Goal: Task Accomplishment & Management: Use online tool/utility

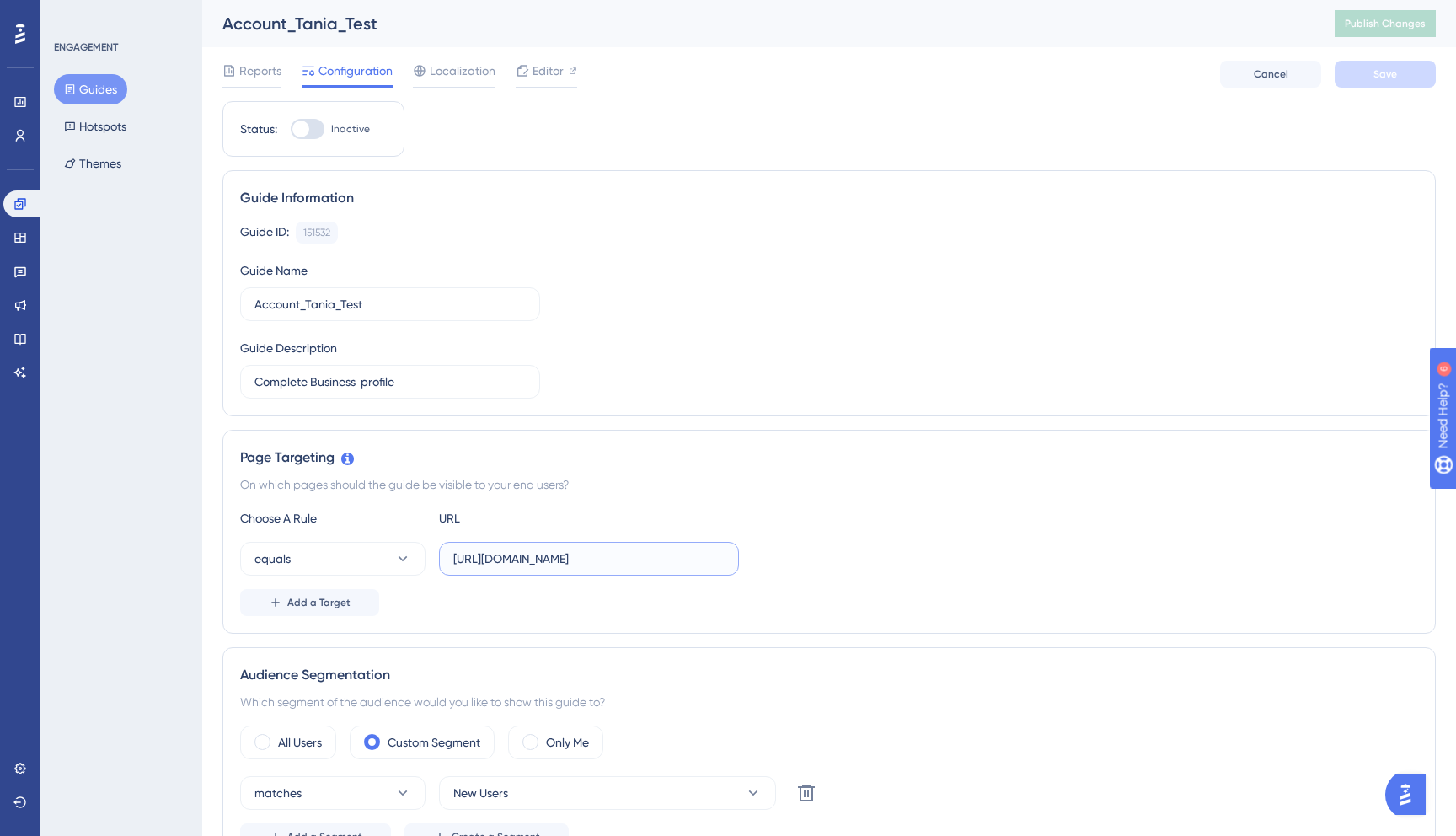
click at [573, 560] on input "https://dispatcher.tow4tech-stag.com/account/business-profile" at bounding box center [588, 558] width 271 height 19
click at [449, 301] on input "Account_Tania_Test" at bounding box center [389, 303] width 271 height 19
click at [436, 379] on input "Complete Business profile" at bounding box center [389, 382] width 271 height 19
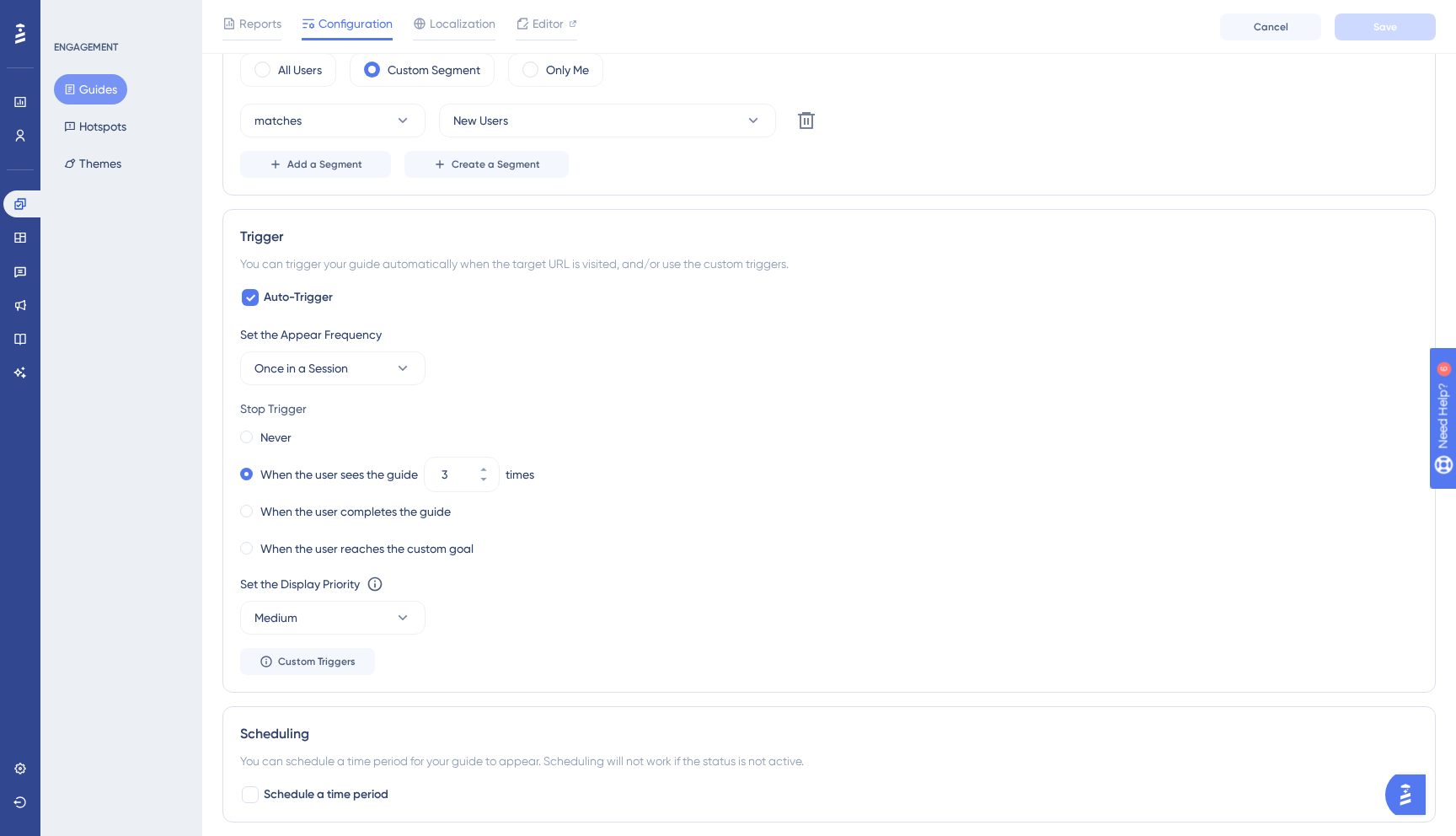
scroll to position [1226, 0]
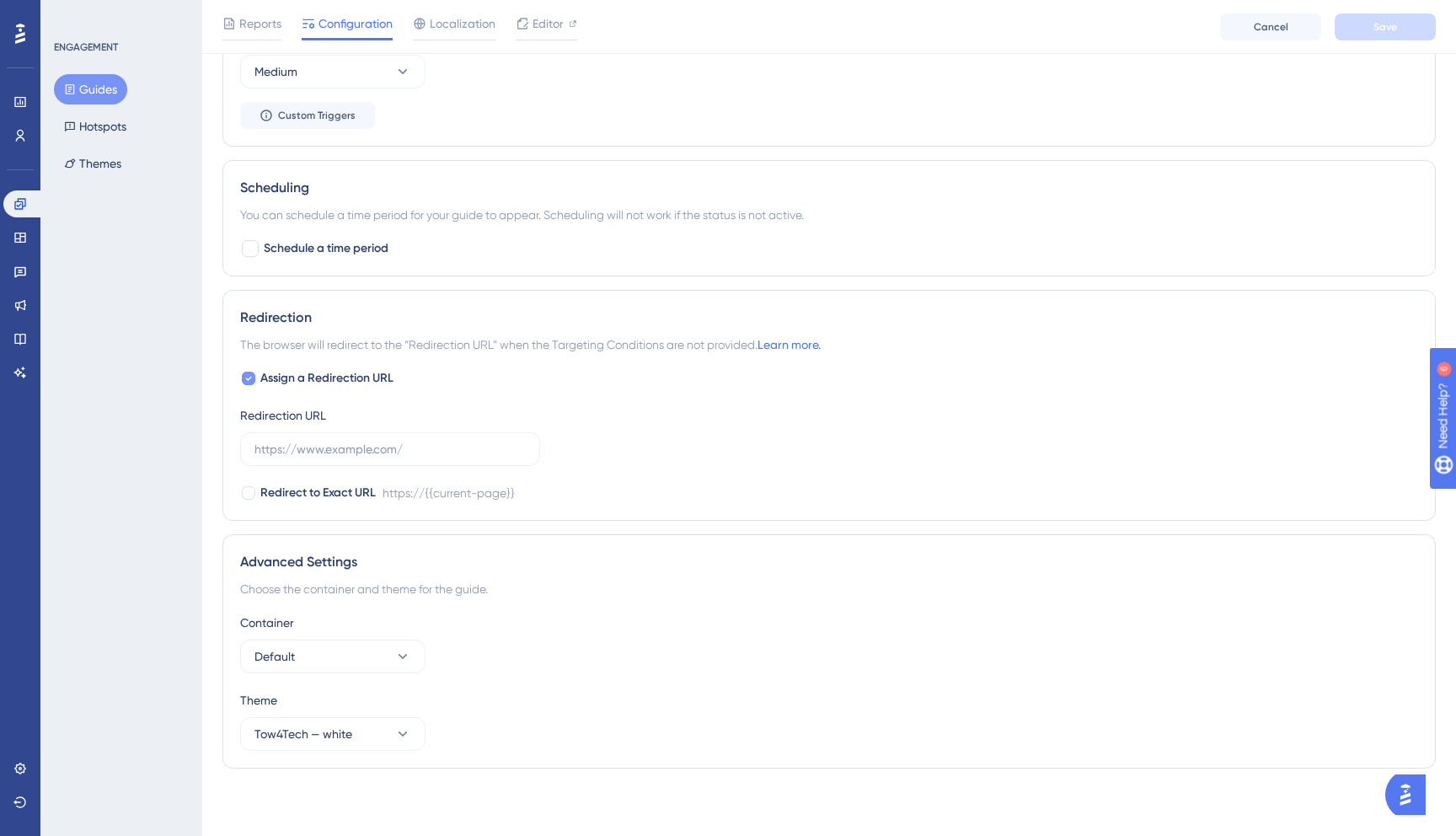
click at [246, 376] on icon at bounding box center [249, 379] width 7 height 14
checkbox input "false"
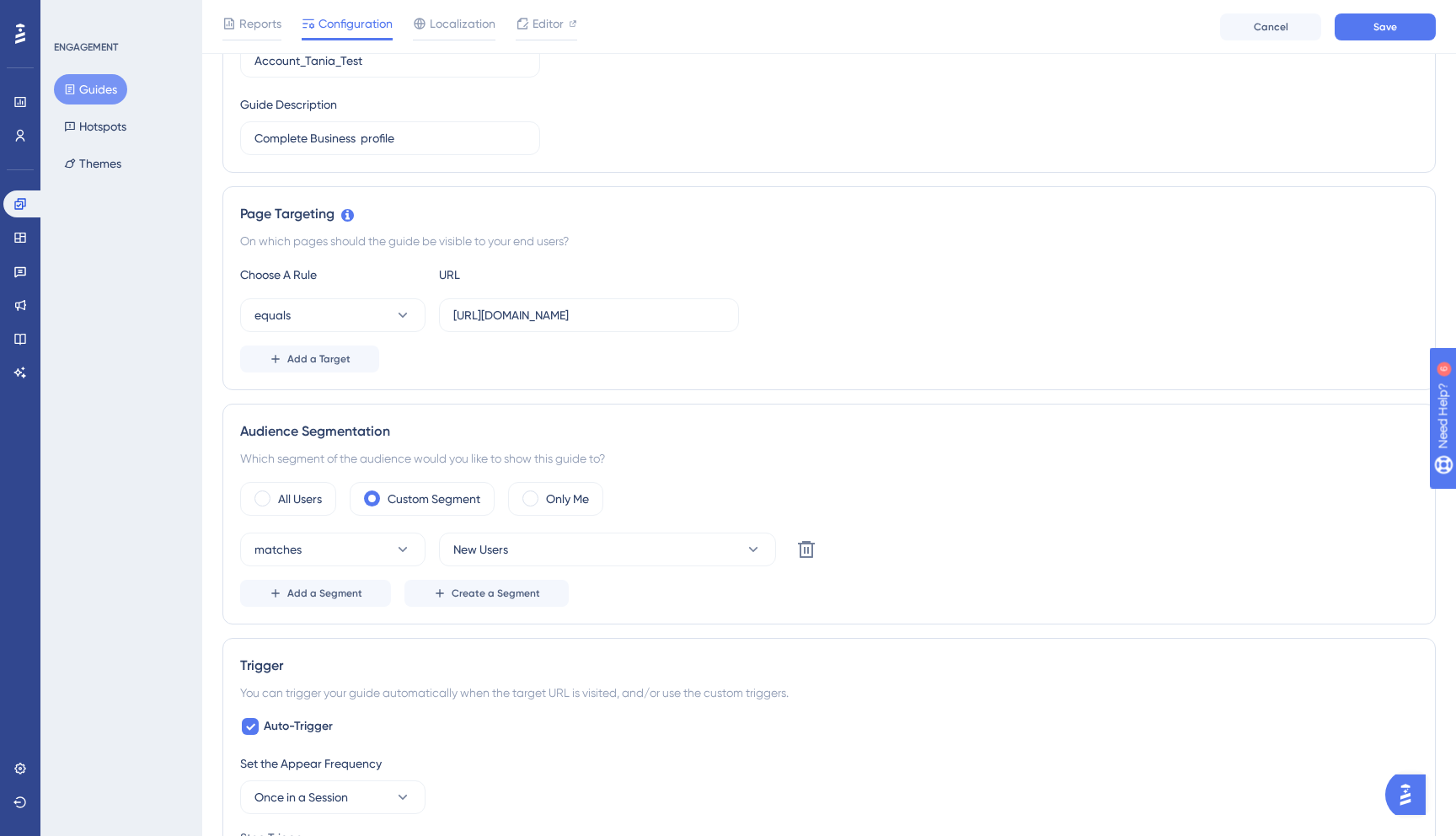
scroll to position [0, 0]
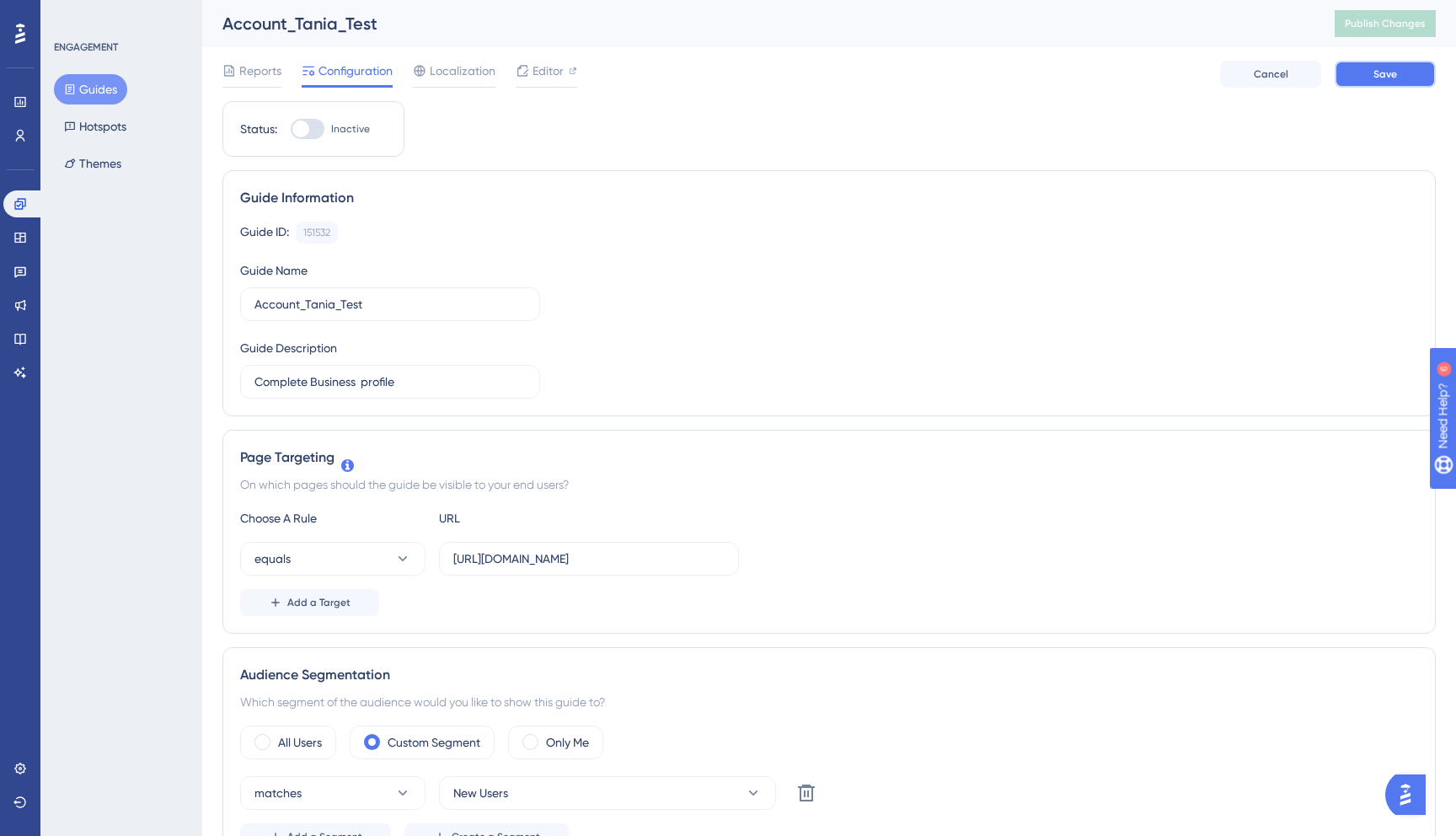
click at [1377, 80] on span "Save" at bounding box center [1386, 74] width 23 height 14
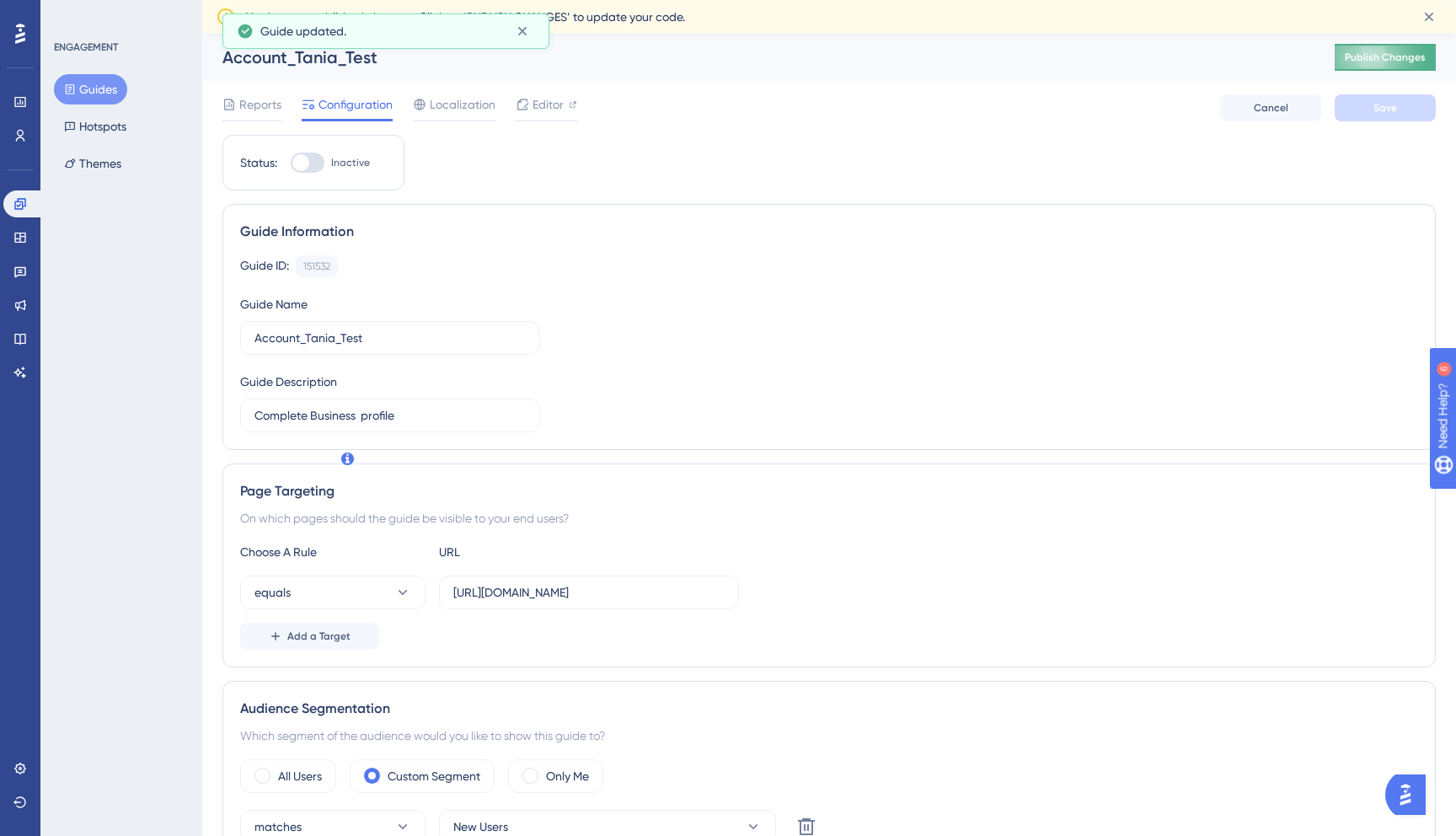
click at [1370, 65] on button "Publish Changes" at bounding box center [1385, 58] width 101 height 27
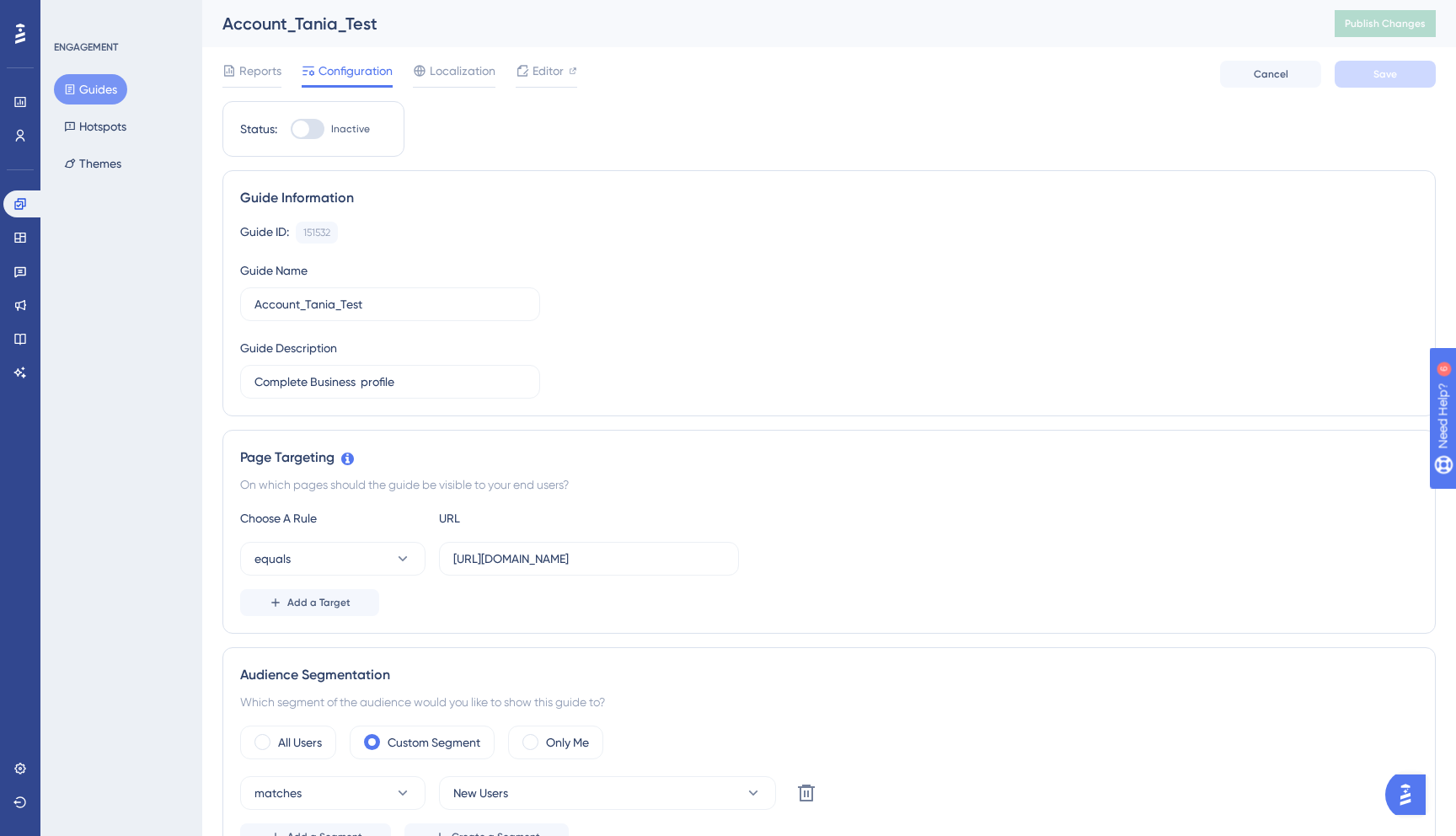
click at [8, 204] on link at bounding box center [23, 205] width 40 height 27
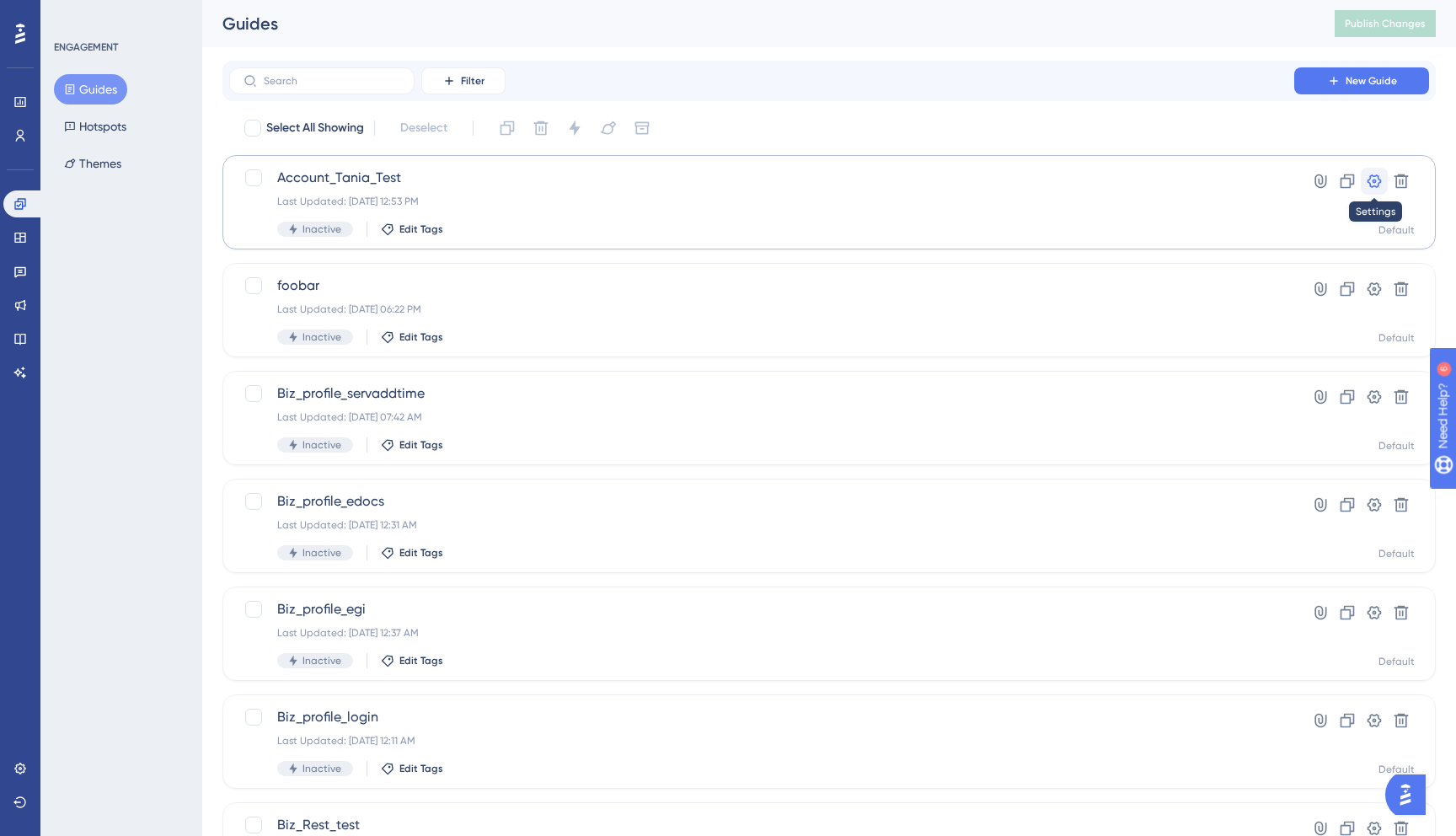
click at [1378, 174] on icon at bounding box center [1375, 181] width 15 height 14
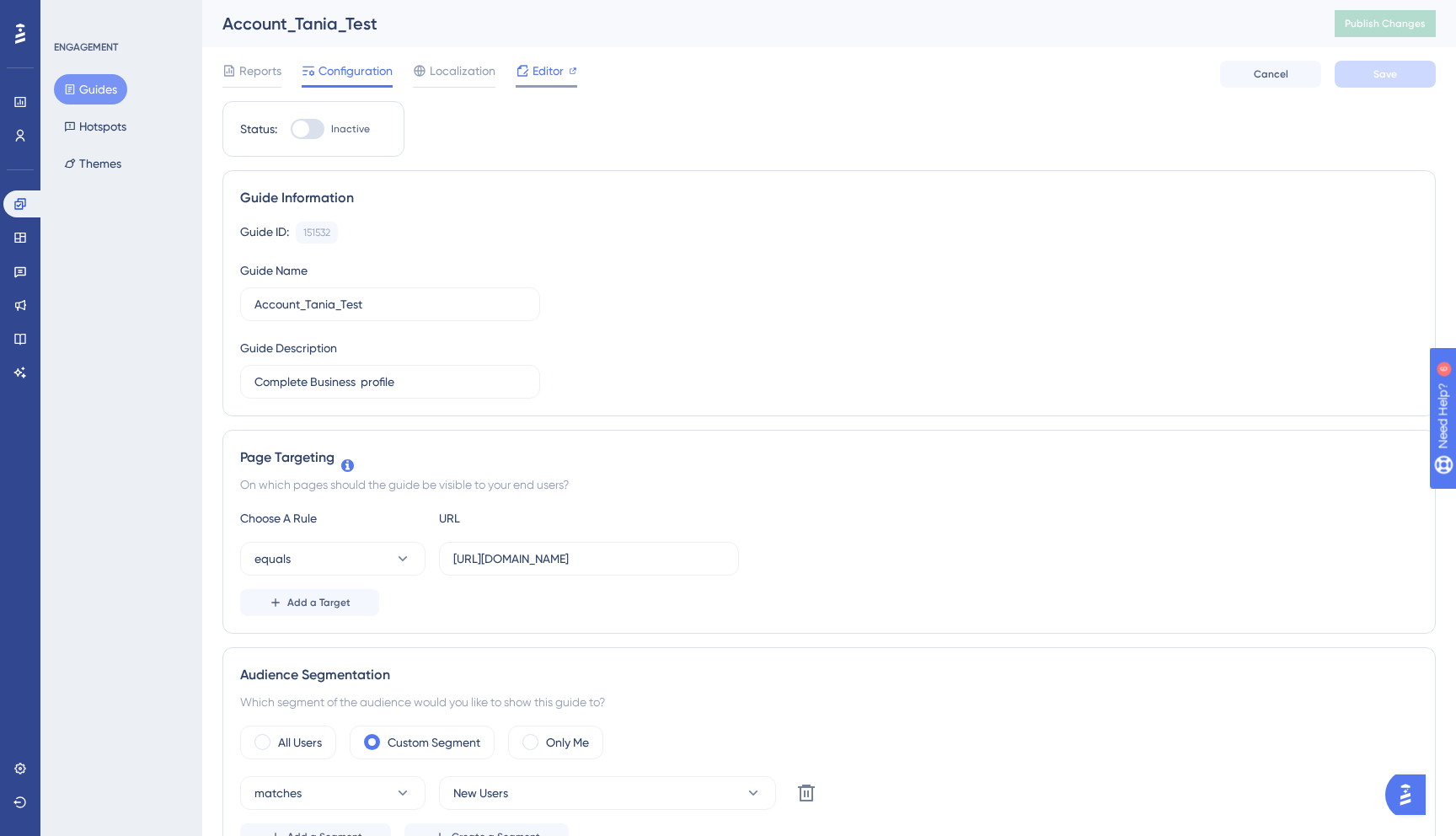
click at [559, 67] on span "Editor" at bounding box center [548, 70] width 31 height 21
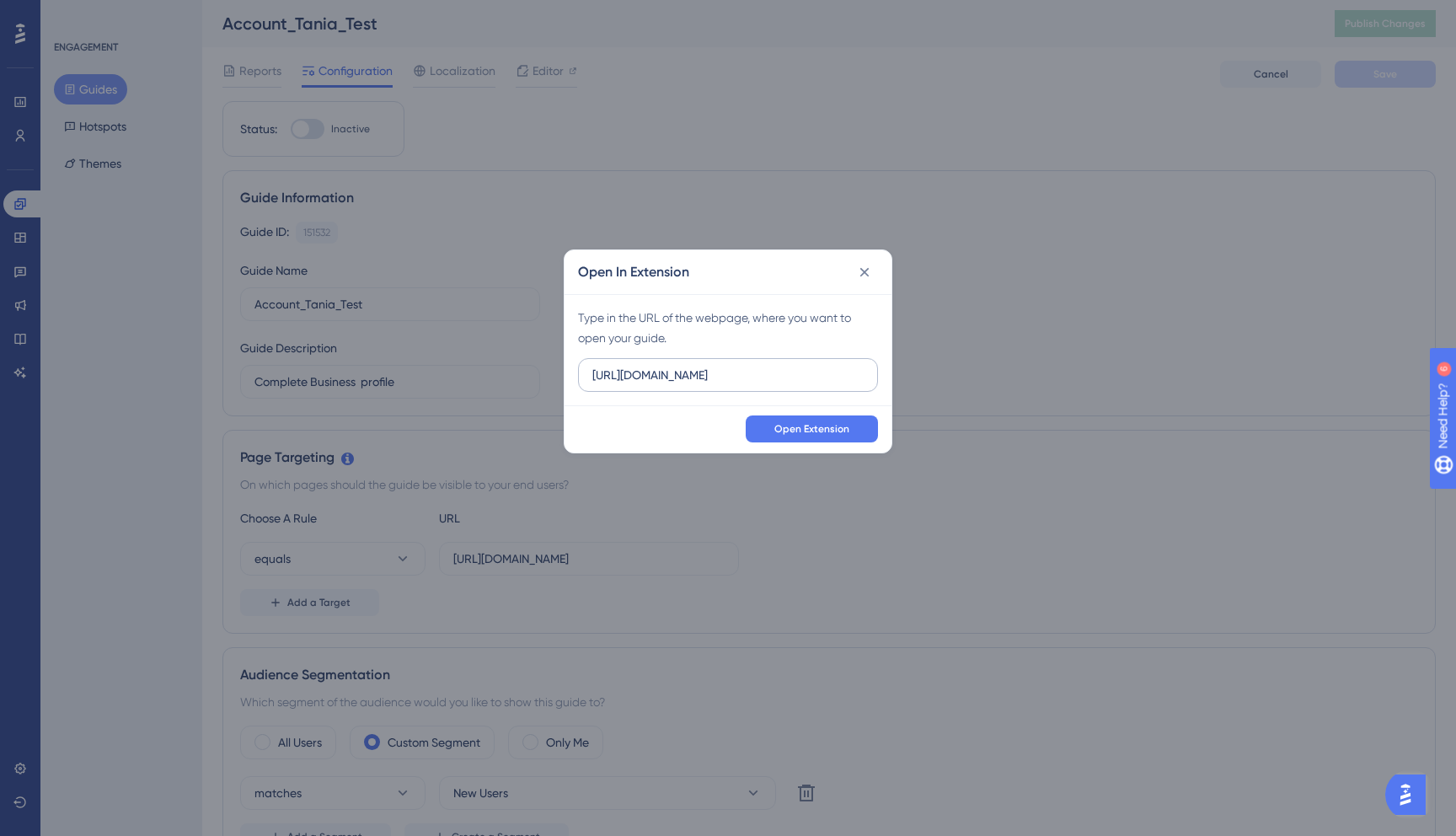
click at [751, 386] on label "https://dispatcher.tow4tech.com" at bounding box center [728, 375] width 300 height 33
click at [751, 385] on input "https://dispatcher.tow4tech.com" at bounding box center [727, 375] width 271 height 19
click at [751, 386] on label "https://dispatcher.tow4tech.com" at bounding box center [728, 375] width 300 height 33
click at [751, 385] on input "https://dispatcher.tow4tech.com" at bounding box center [727, 375] width 271 height 19
click at [751, 386] on label "https://dispatcher.tow4tech.com" at bounding box center [728, 375] width 300 height 33
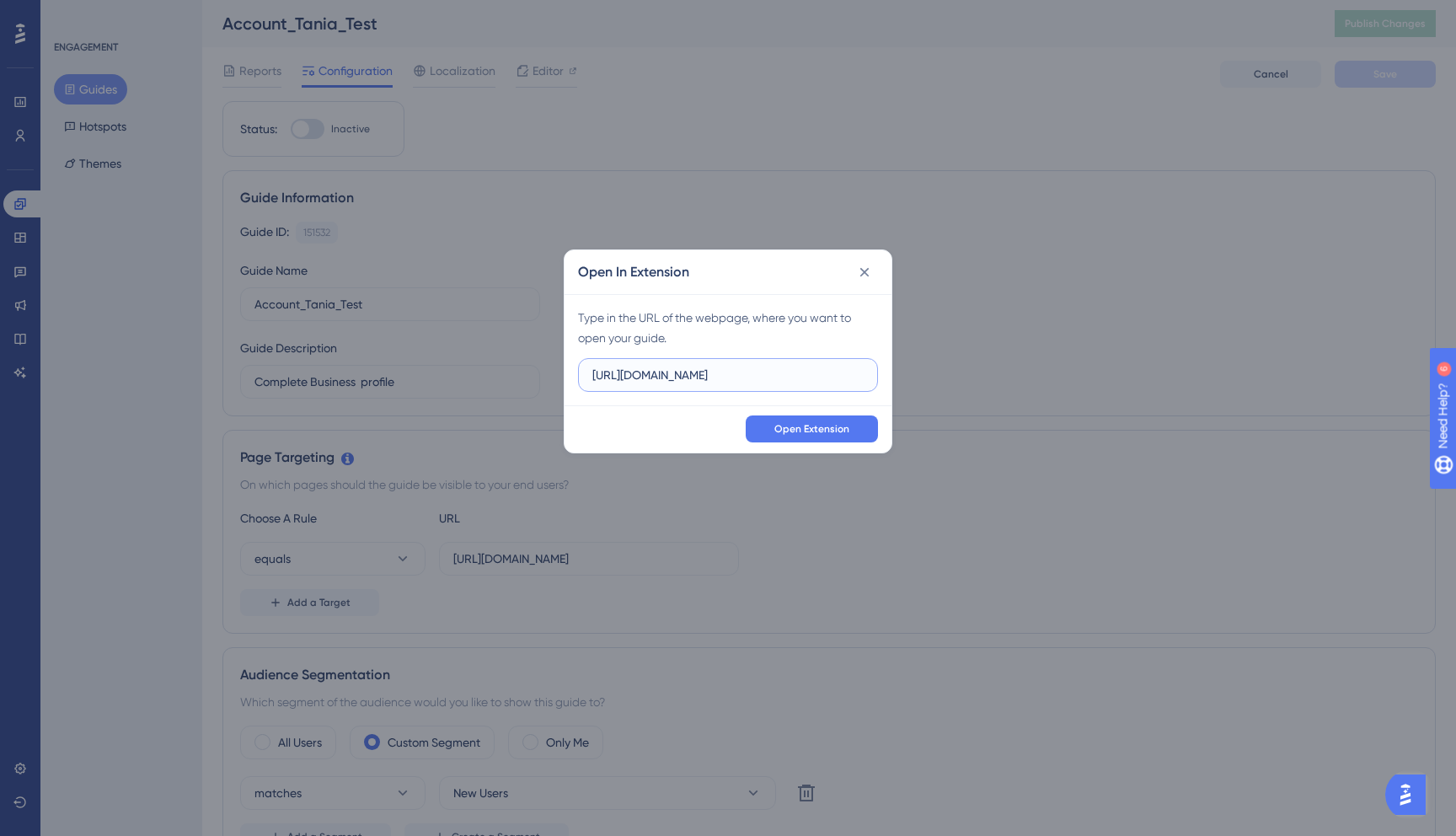
click at [751, 385] on input "https://dispatcher.tow4tech.com" at bounding box center [727, 375] width 271 height 19
click at [743, 382] on input "https://dispatcher.tow4tech.com" at bounding box center [727, 375] width 271 height 19
paste input "-stag.com/account/business-profile"
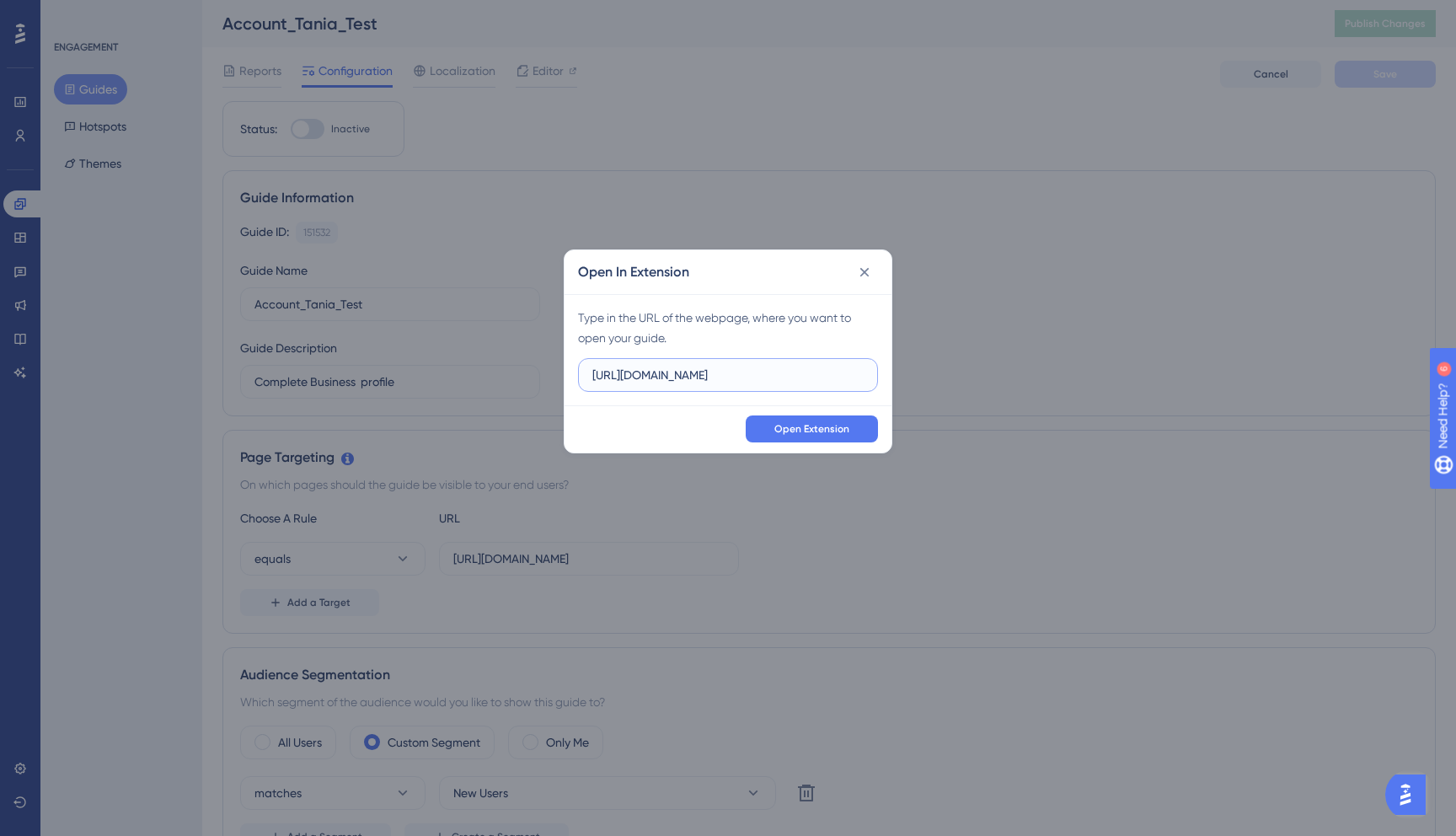
scroll to position [0, 81]
type input "https://dispatcher.tow4tech-stag.com/account/business-profile"
click at [800, 431] on span "Open Extension" at bounding box center [811, 429] width 75 height 14
click at [825, 434] on span "Open Extension" at bounding box center [811, 429] width 75 height 14
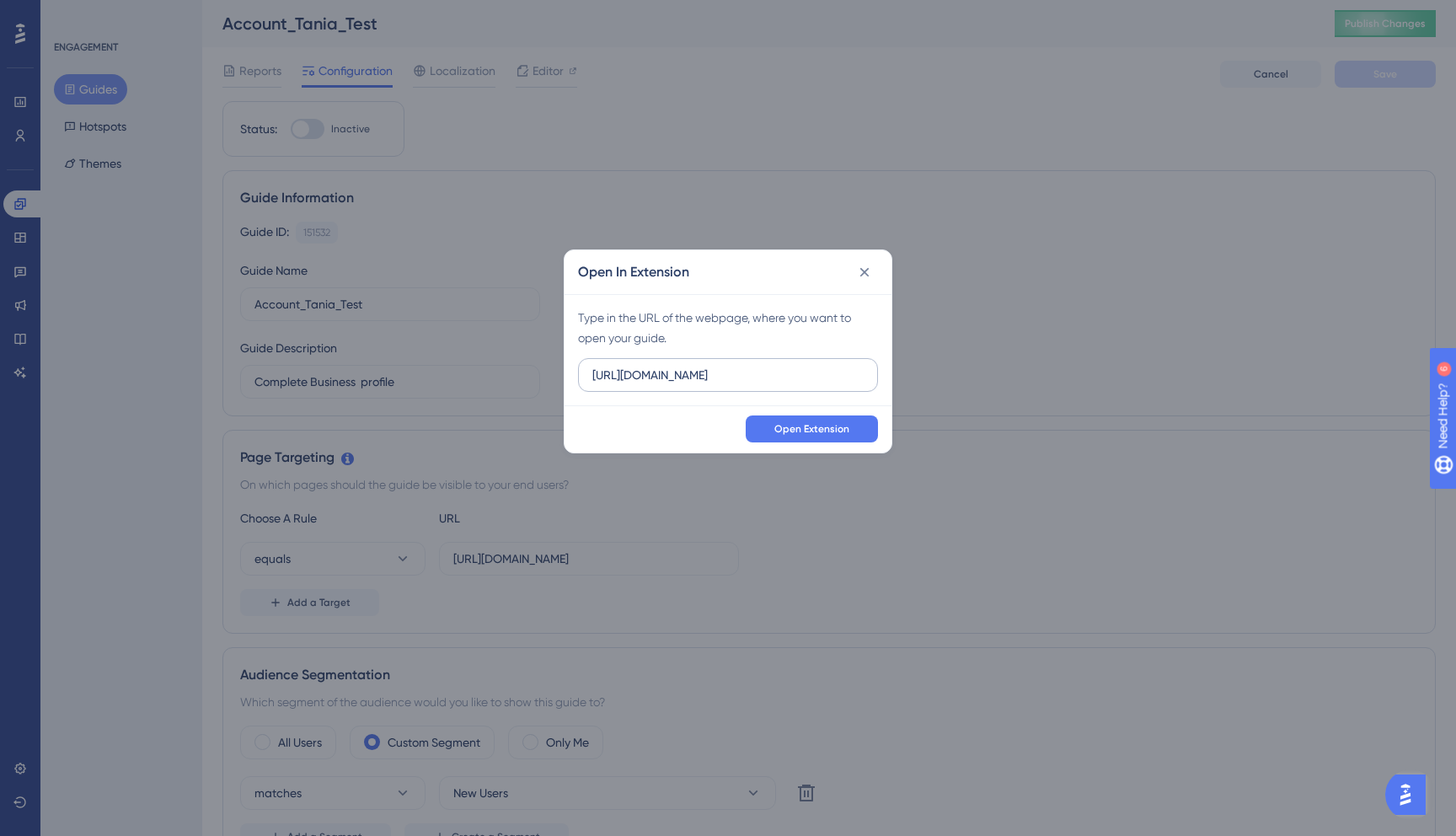
click at [791, 379] on input "https://dispatcher.tow4tech.com" at bounding box center [727, 375] width 271 height 19
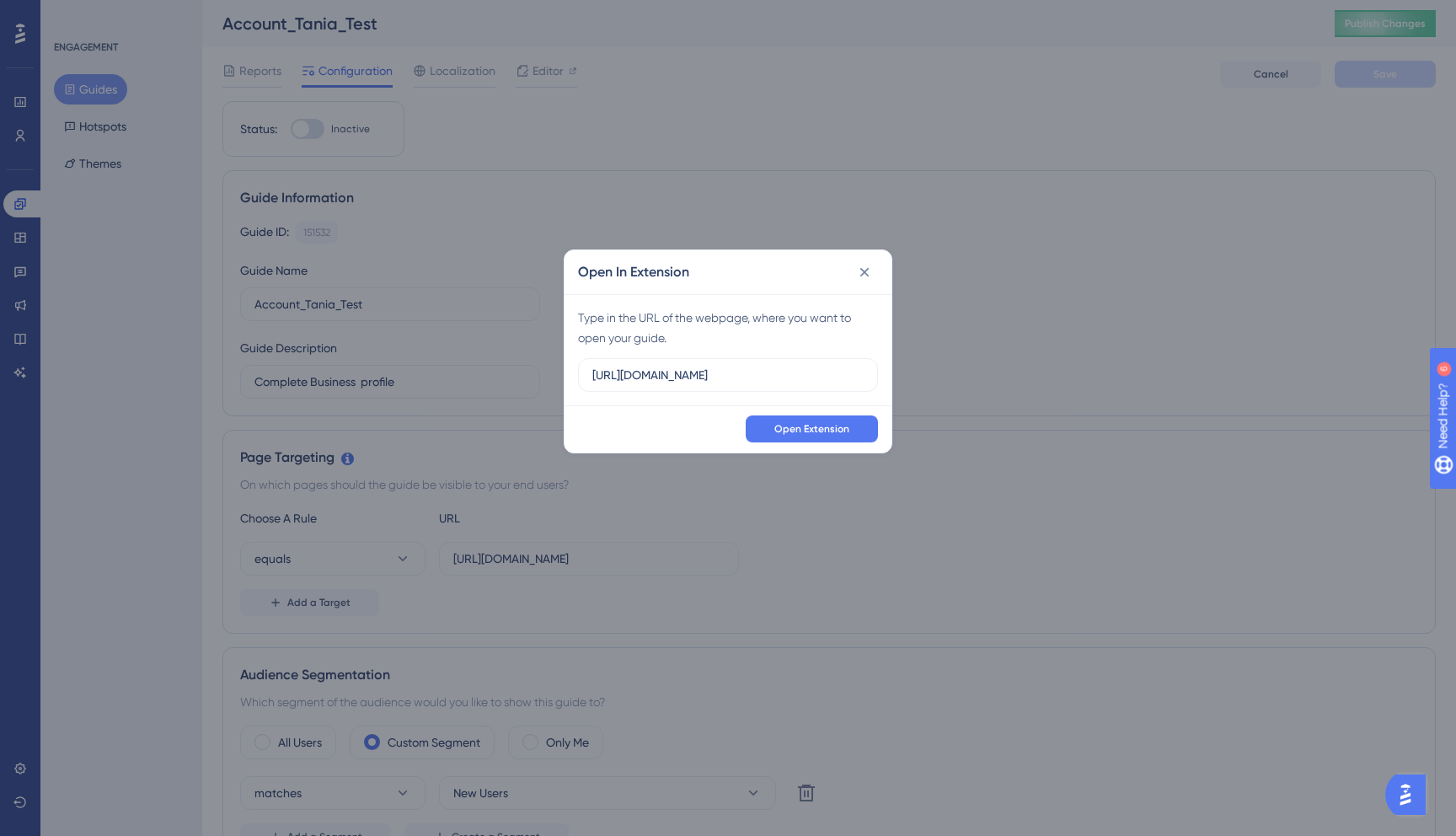
type input "https://dispatcher.tow4tech.com"
click at [868, 274] on icon at bounding box center [864, 272] width 17 height 17
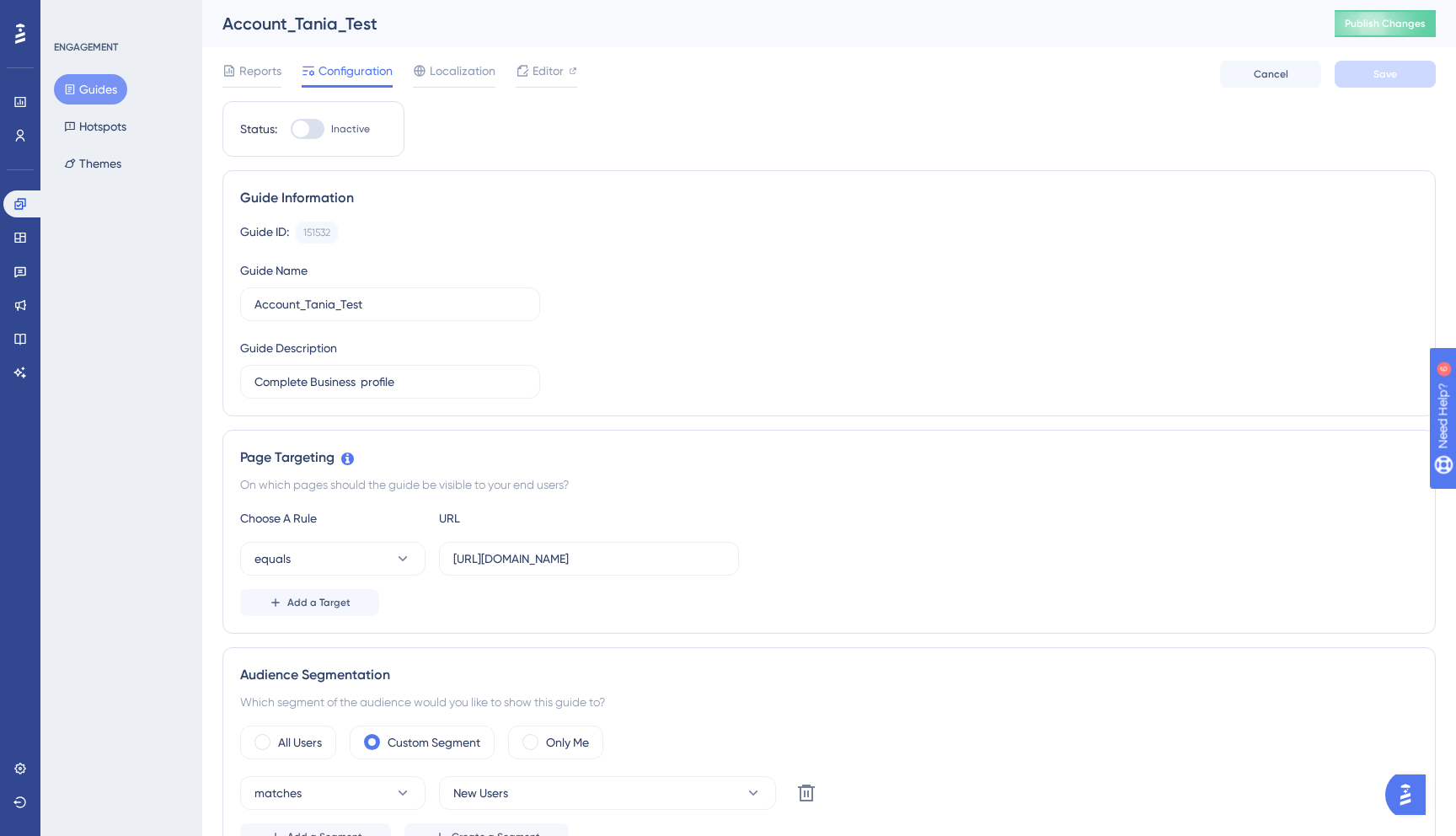
click at [70, 79] on button "Guides" at bounding box center [90, 89] width 73 height 30
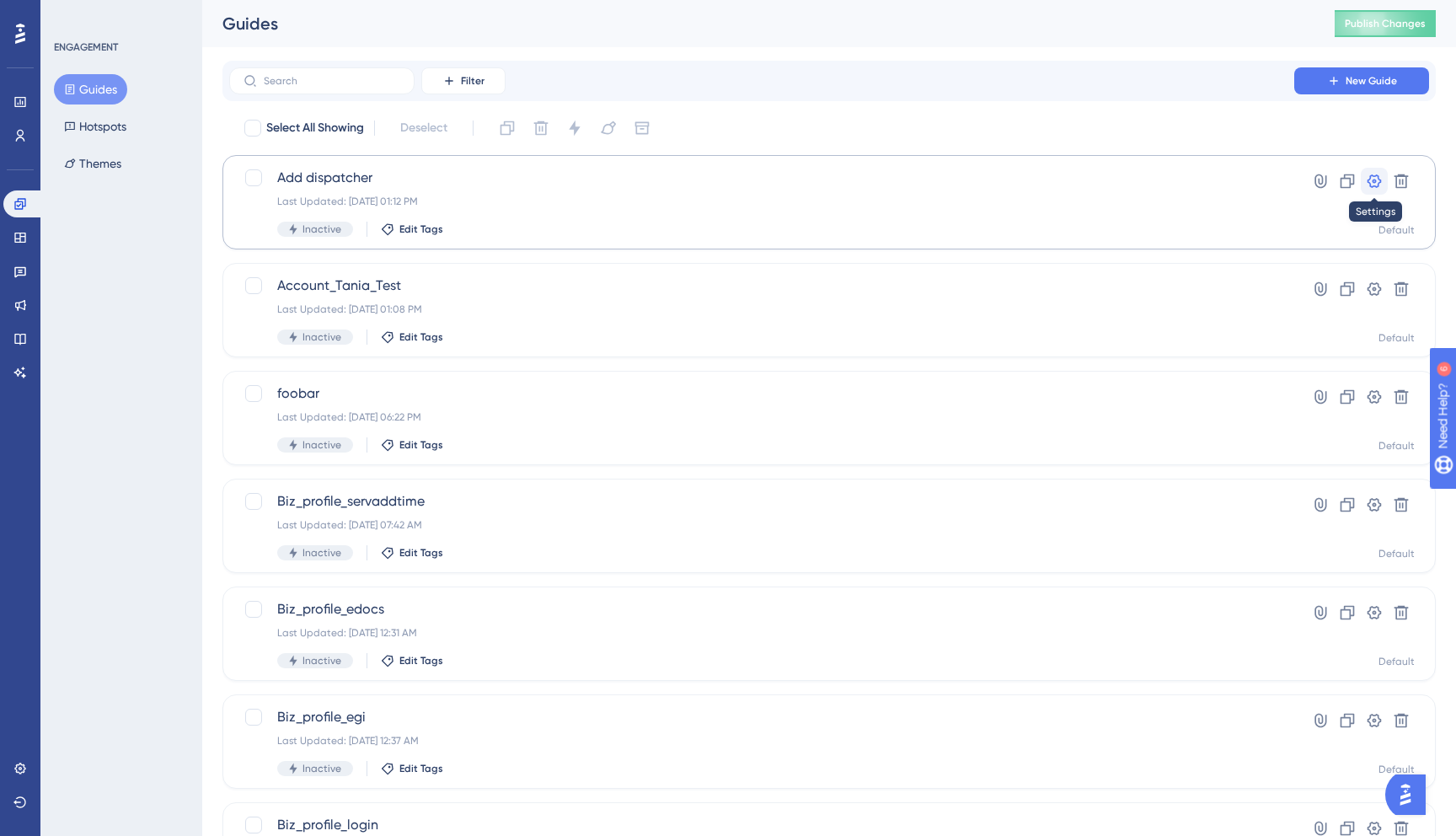
click at [1375, 174] on icon at bounding box center [1375, 181] width 15 height 14
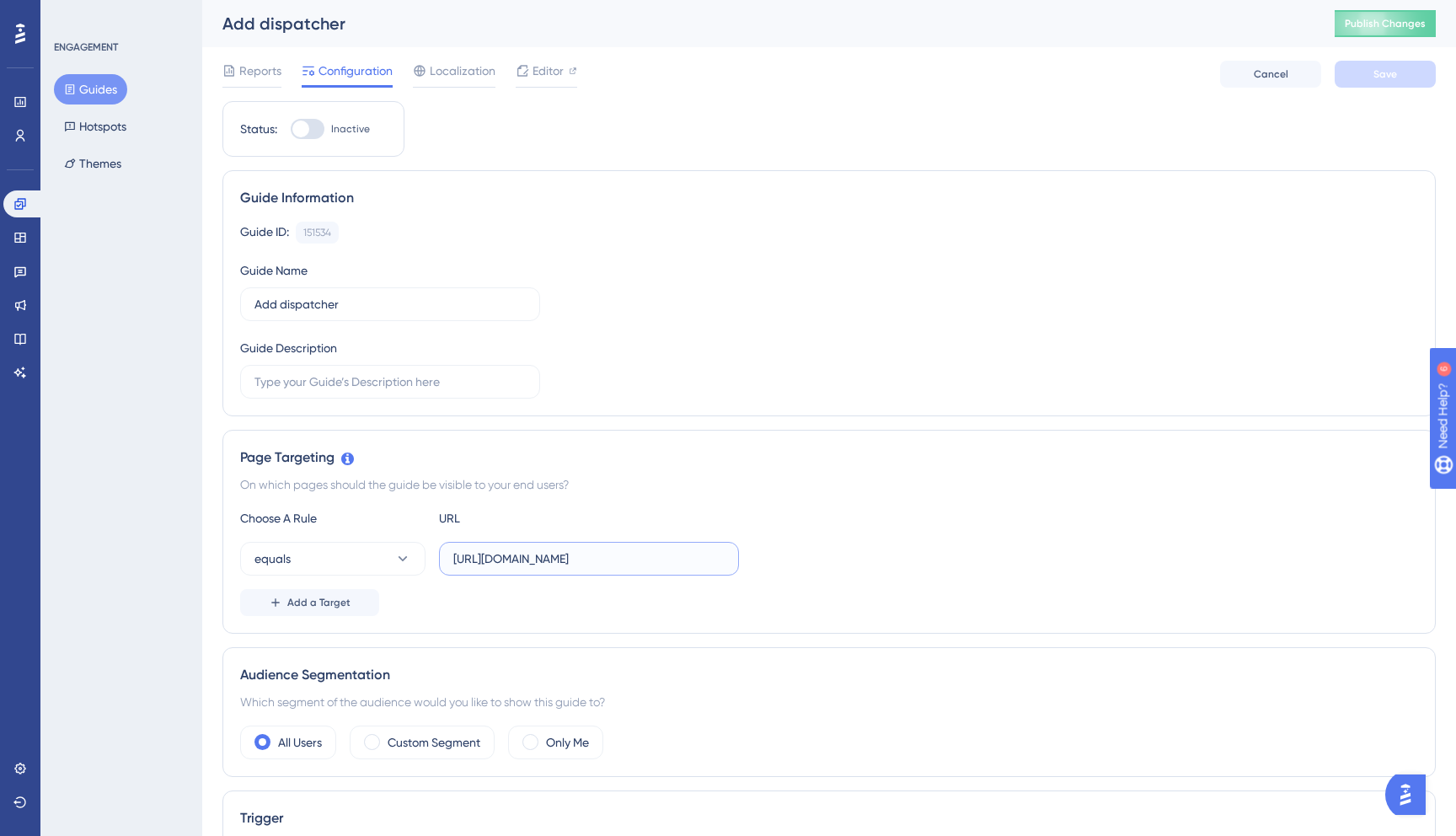
click at [610, 560] on input "https://dispatcher.tow4tech-stag.com/account/users" at bounding box center [588, 558] width 271 height 19
paste input "request"
type input "https://dispatcher.tow4tech-stag.com/account/users"
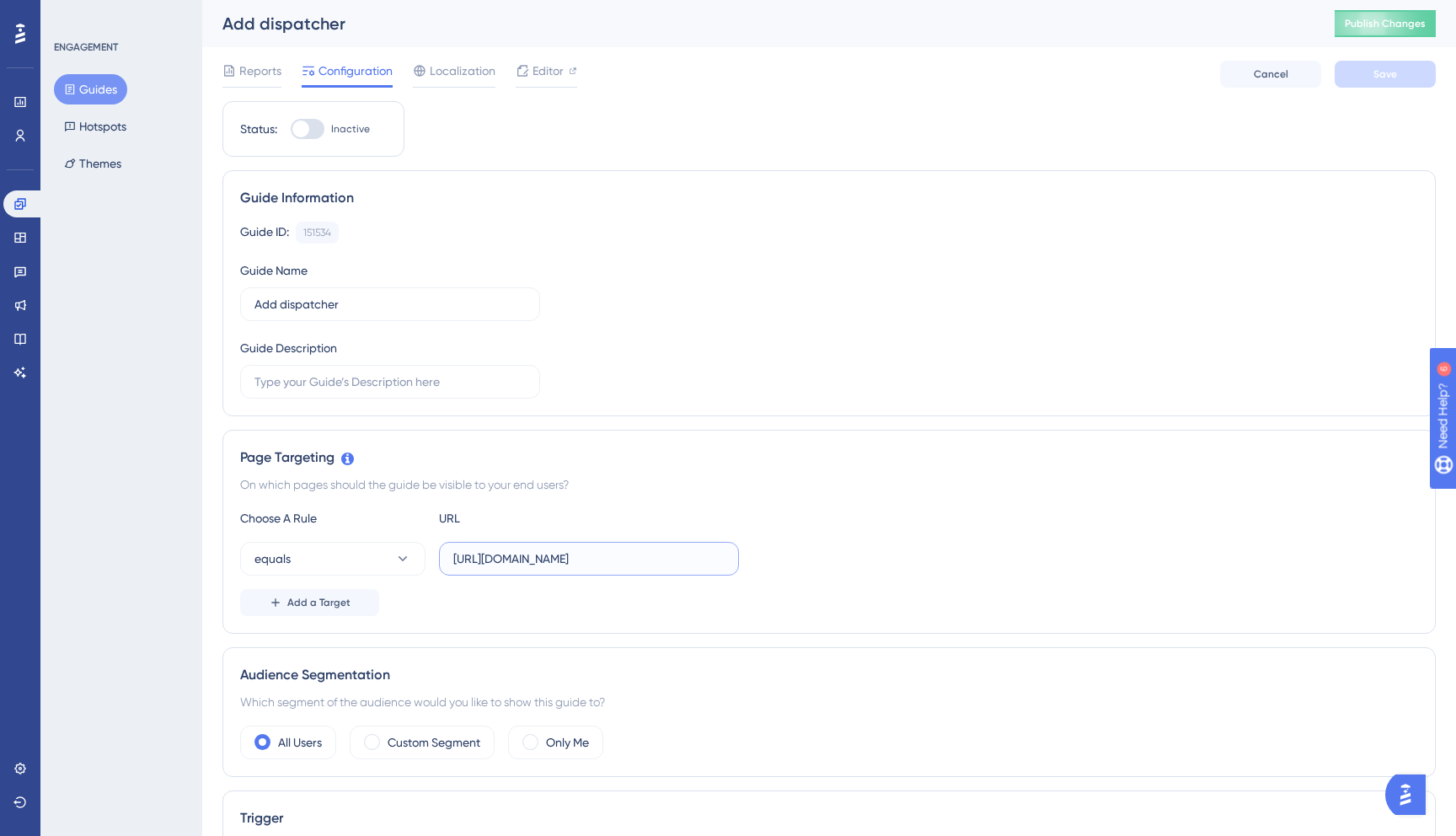
click at [705, 564] on input "https://dispatcher.tow4tech-stag.com/account/users" at bounding box center [588, 558] width 271 height 19
click at [822, 579] on div "Choose A Rule URL equals https://dispatcher.tow4tech-stag.com/account/users Add…" at bounding box center [829, 562] width 1178 height 108
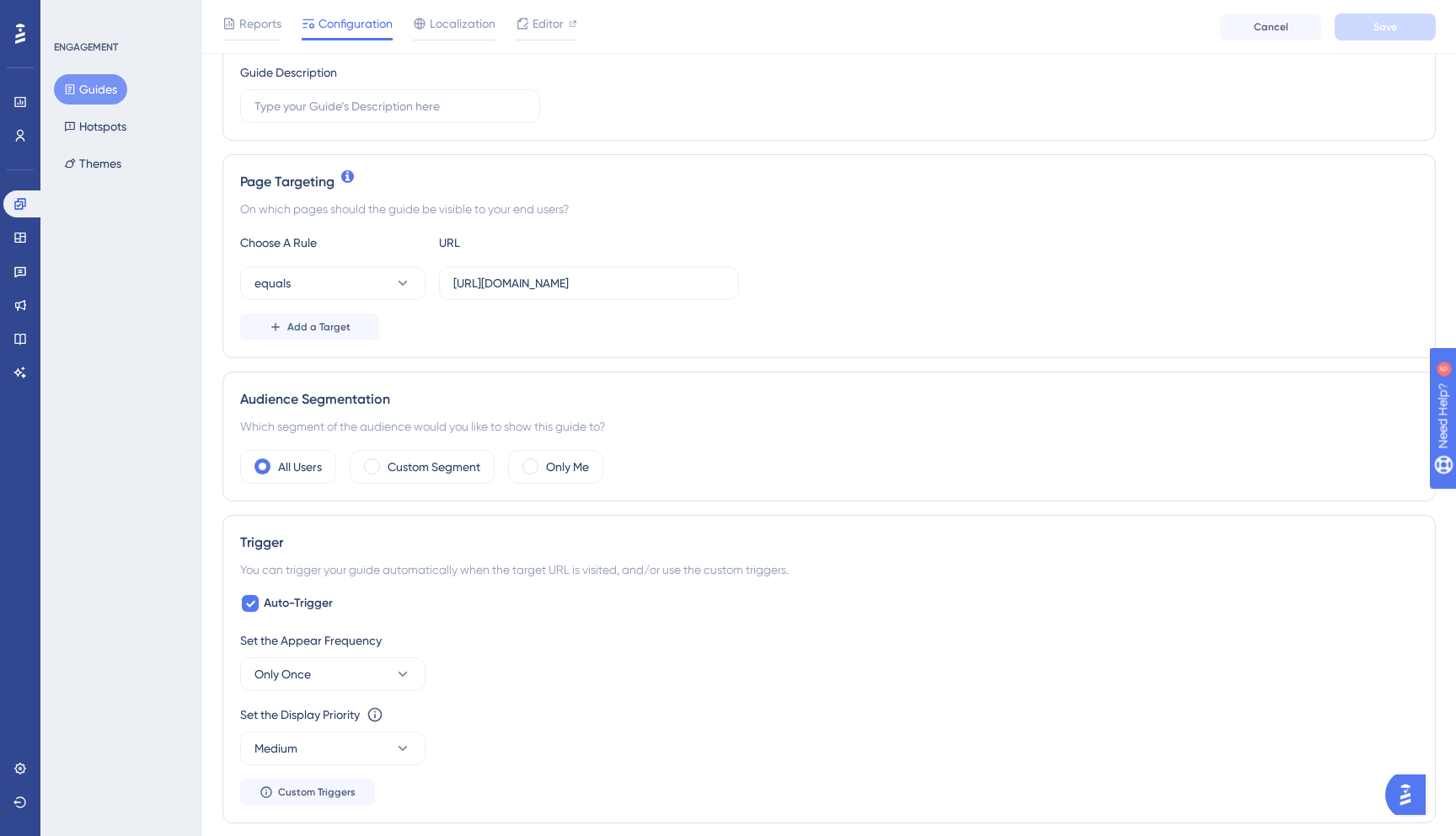
scroll to position [282, 0]
click at [373, 470] on span at bounding box center [372, 467] width 16 height 16
click at [386, 462] on input "radio" at bounding box center [386, 462] width 0 height 0
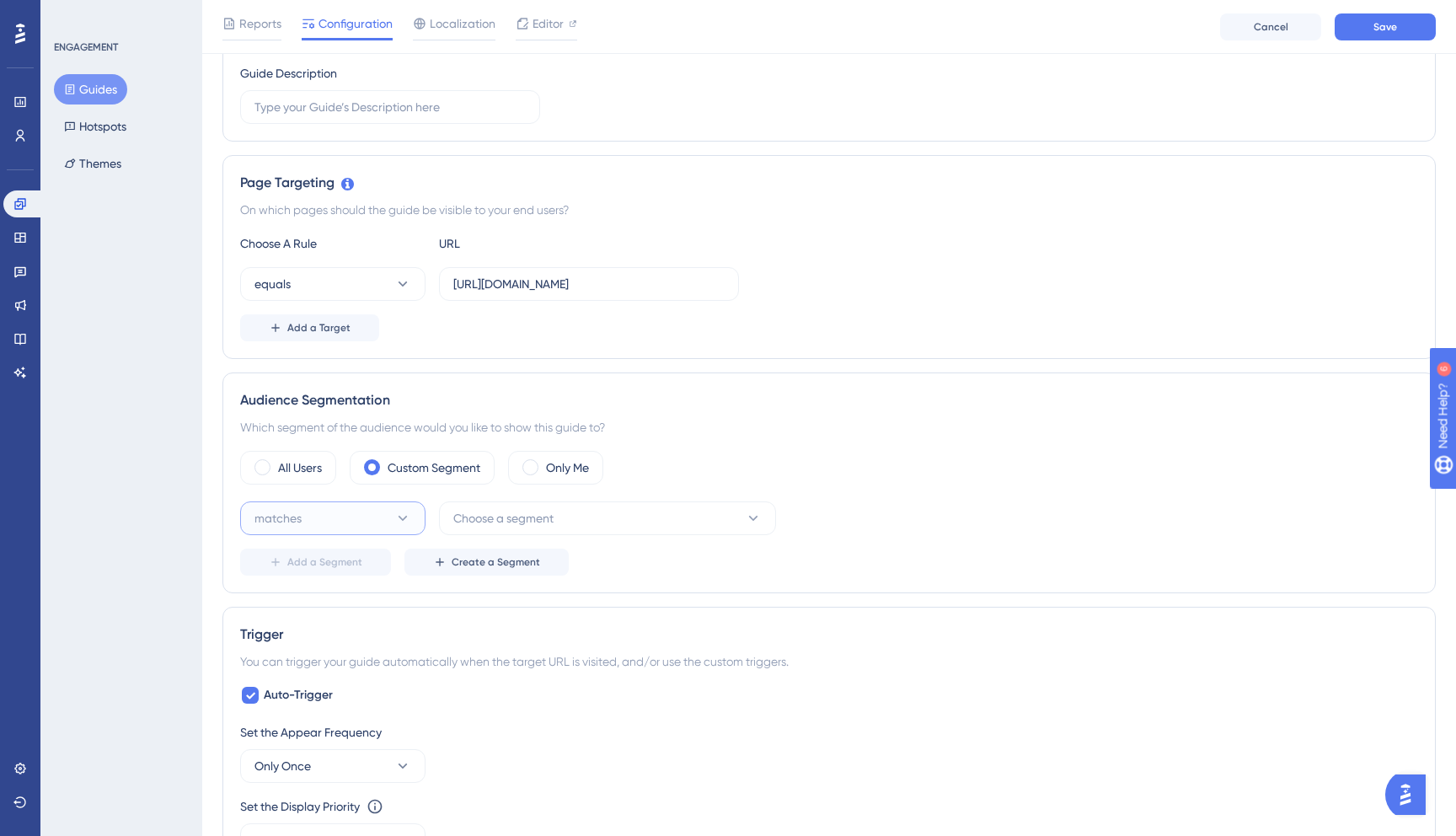
click at [350, 514] on button "matches" at bounding box center [332, 518] width 185 height 33
click at [490, 512] on span "Choose a segment" at bounding box center [503, 518] width 100 height 21
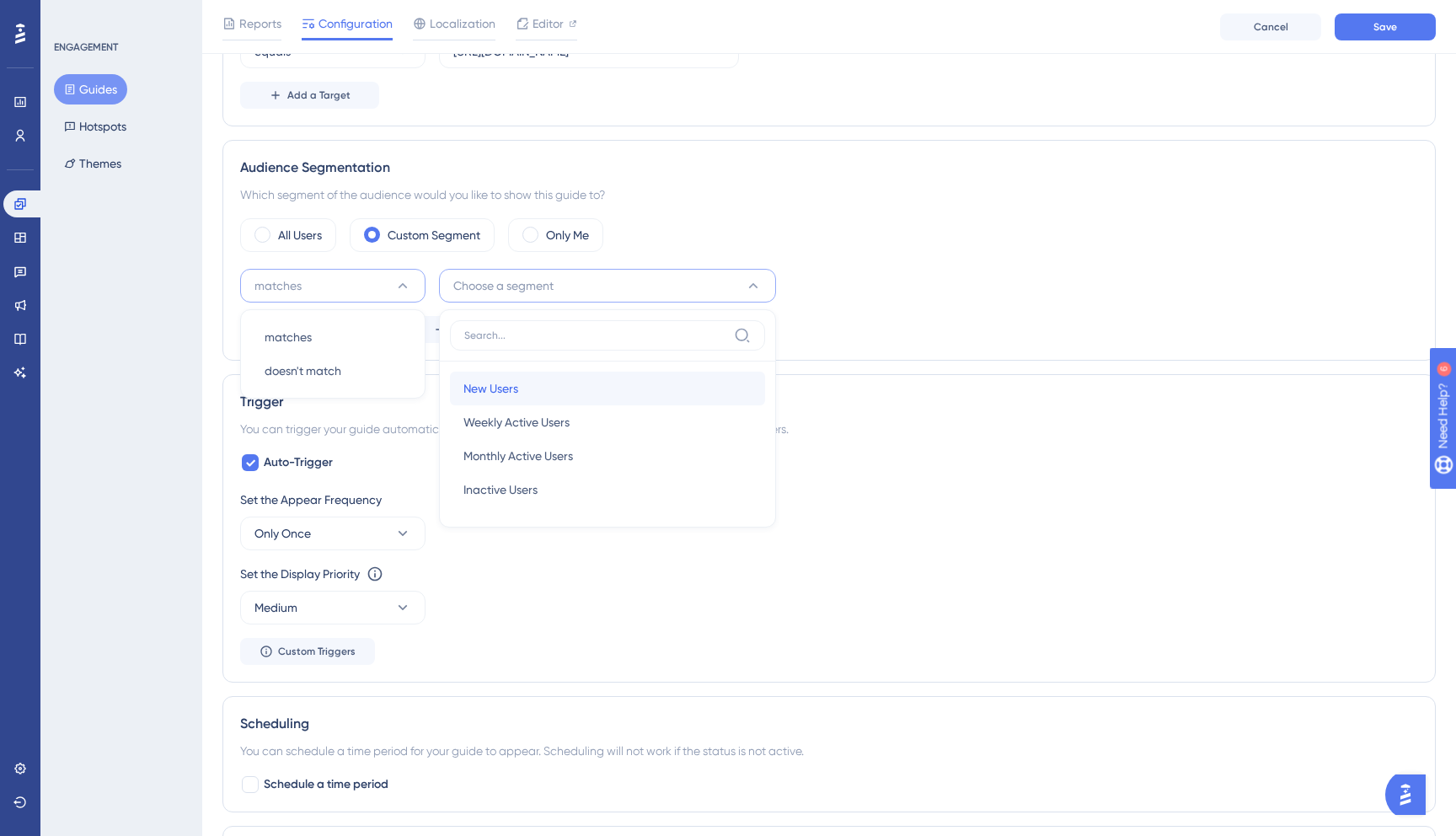
click at [464, 390] on span "New Users" at bounding box center [491, 389] width 55 height 21
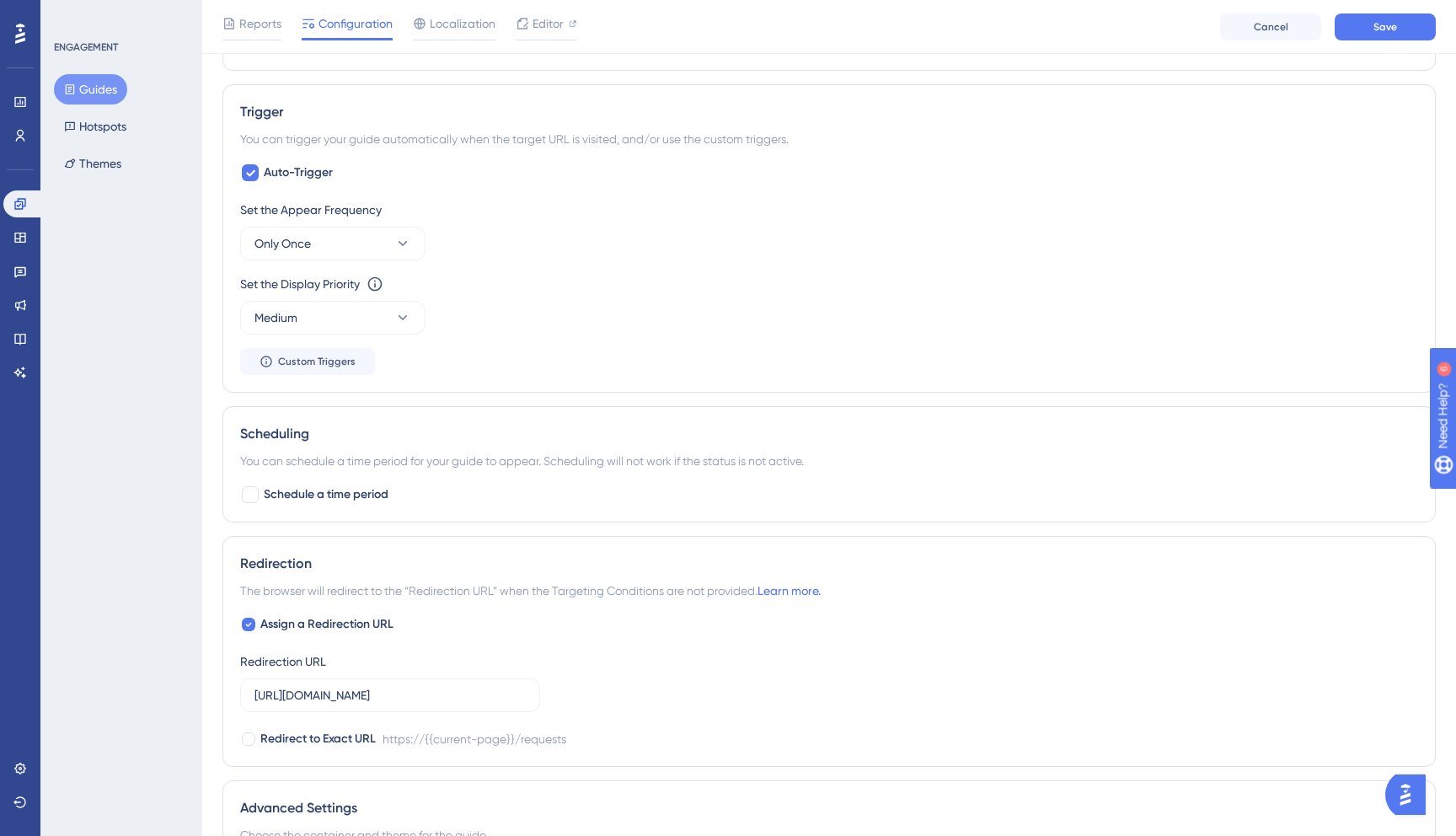
scroll to position [819, 0]
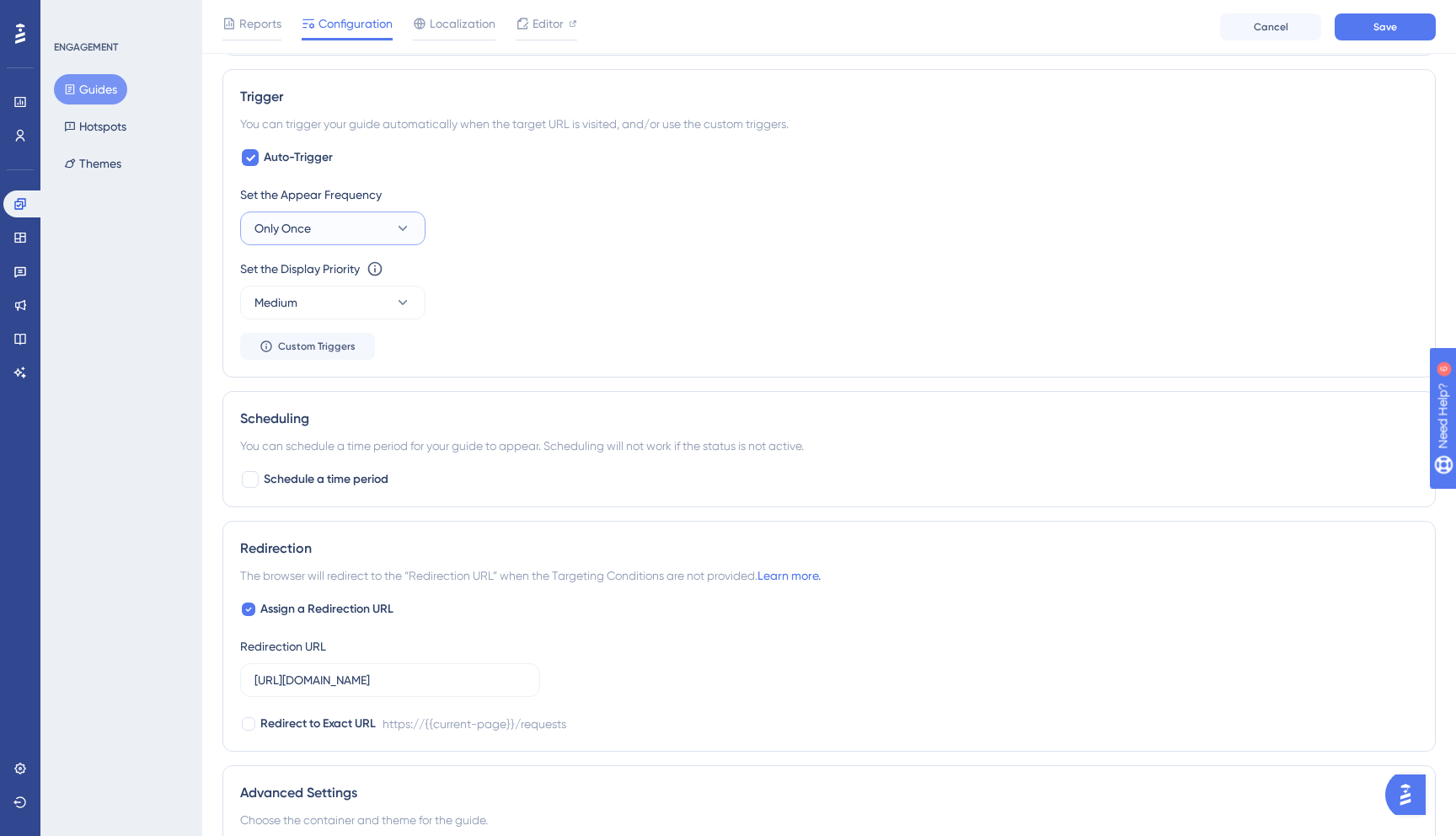
click at [403, 229] on icon at bounding box center [402, 228] width 9 height 5
click at [394, 312] on div "Once in a Session Once in a Session" at bounding box center [332, 313] width 136 height 33
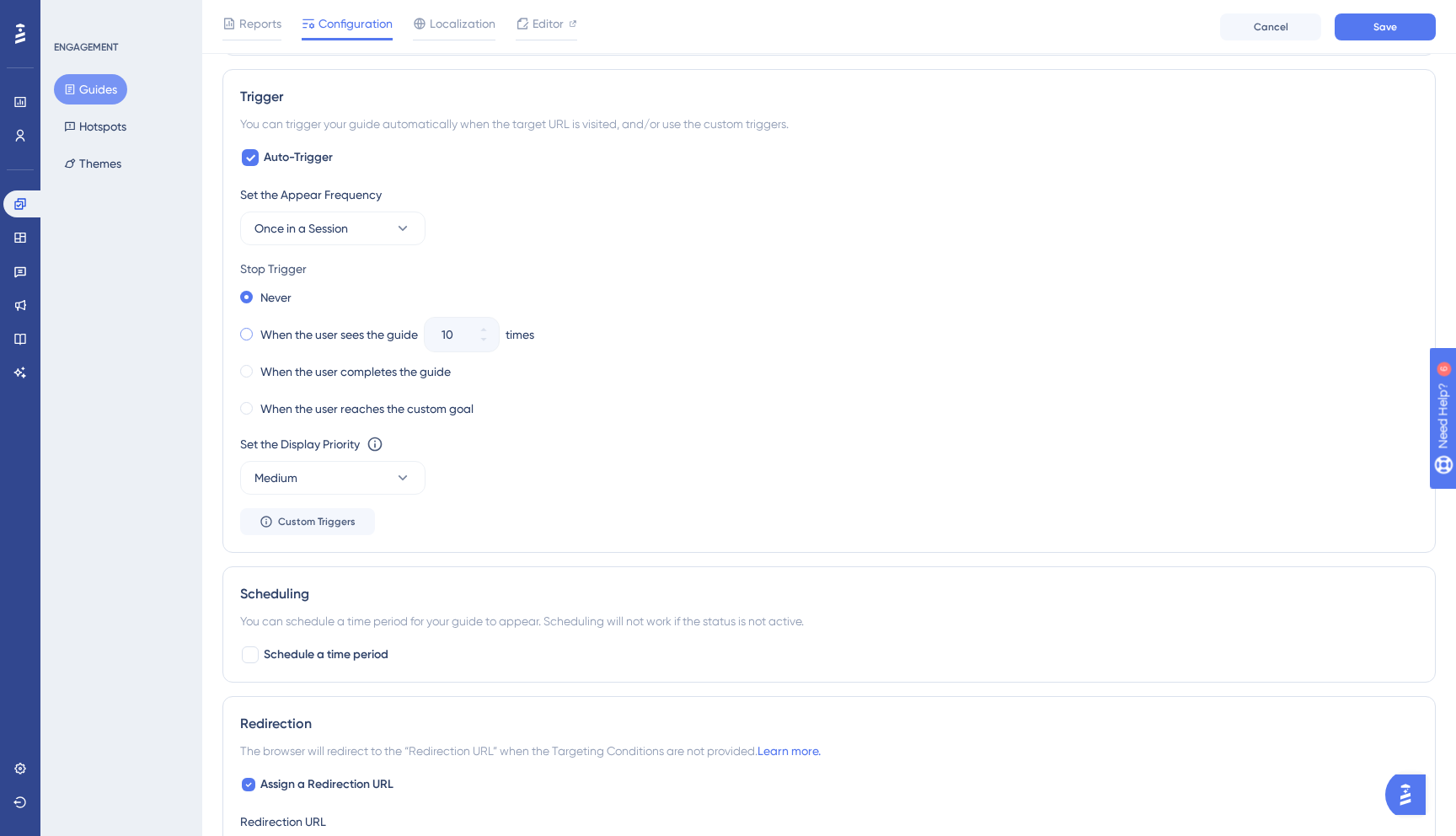
click at [252, 333] on div "When the user sees the guide" at bounding box center [329, 335] width 178 height 23
click at [480, 337] on icon at bounding box center [483, 340] width 10 height 10
click at [486, 338] on icon at bounding box center [483, 339] width 6 height 3
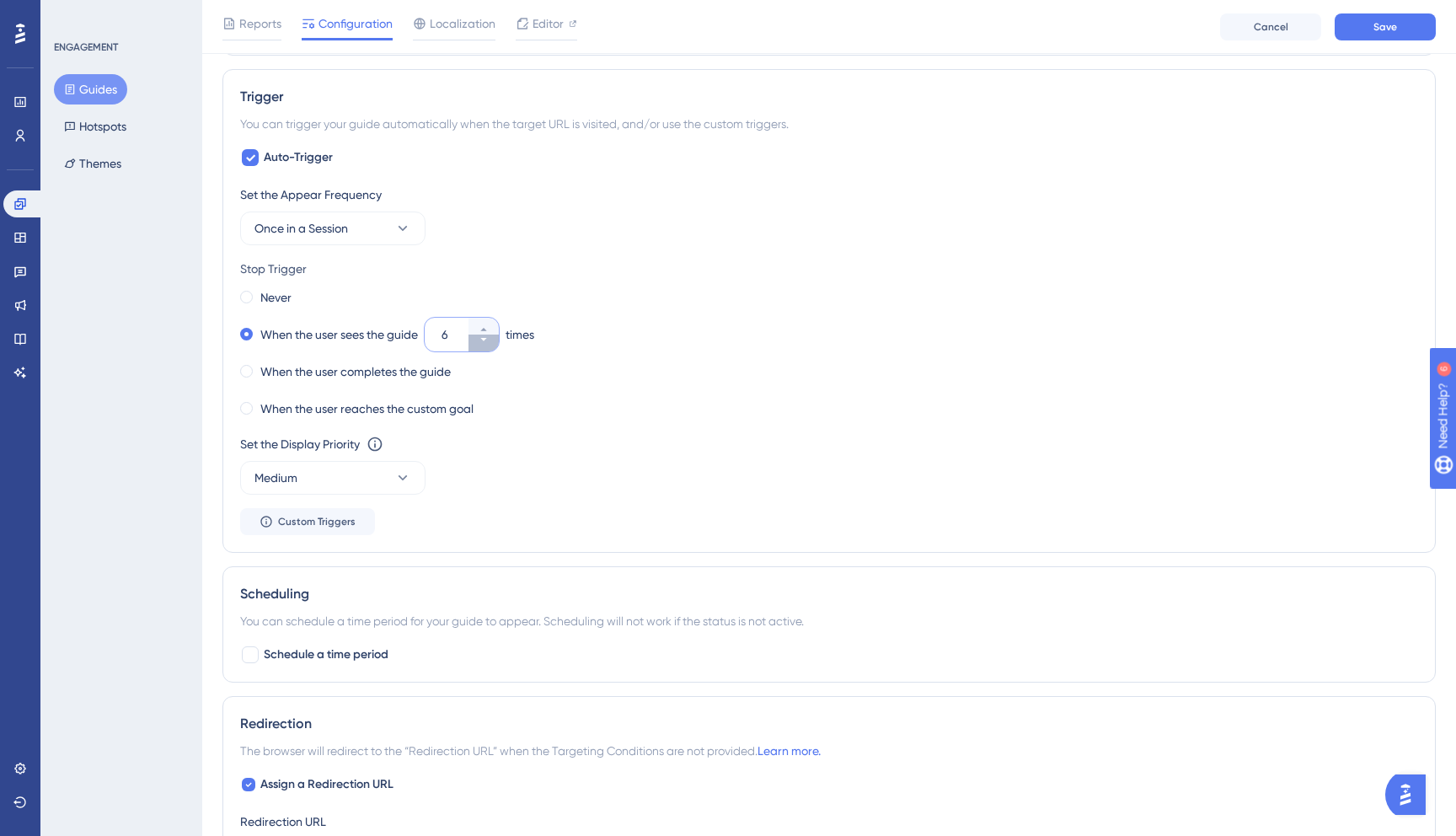
click at [486, 338] on icon at bounding box center [483, 339] width 6 height 3
type input "3"
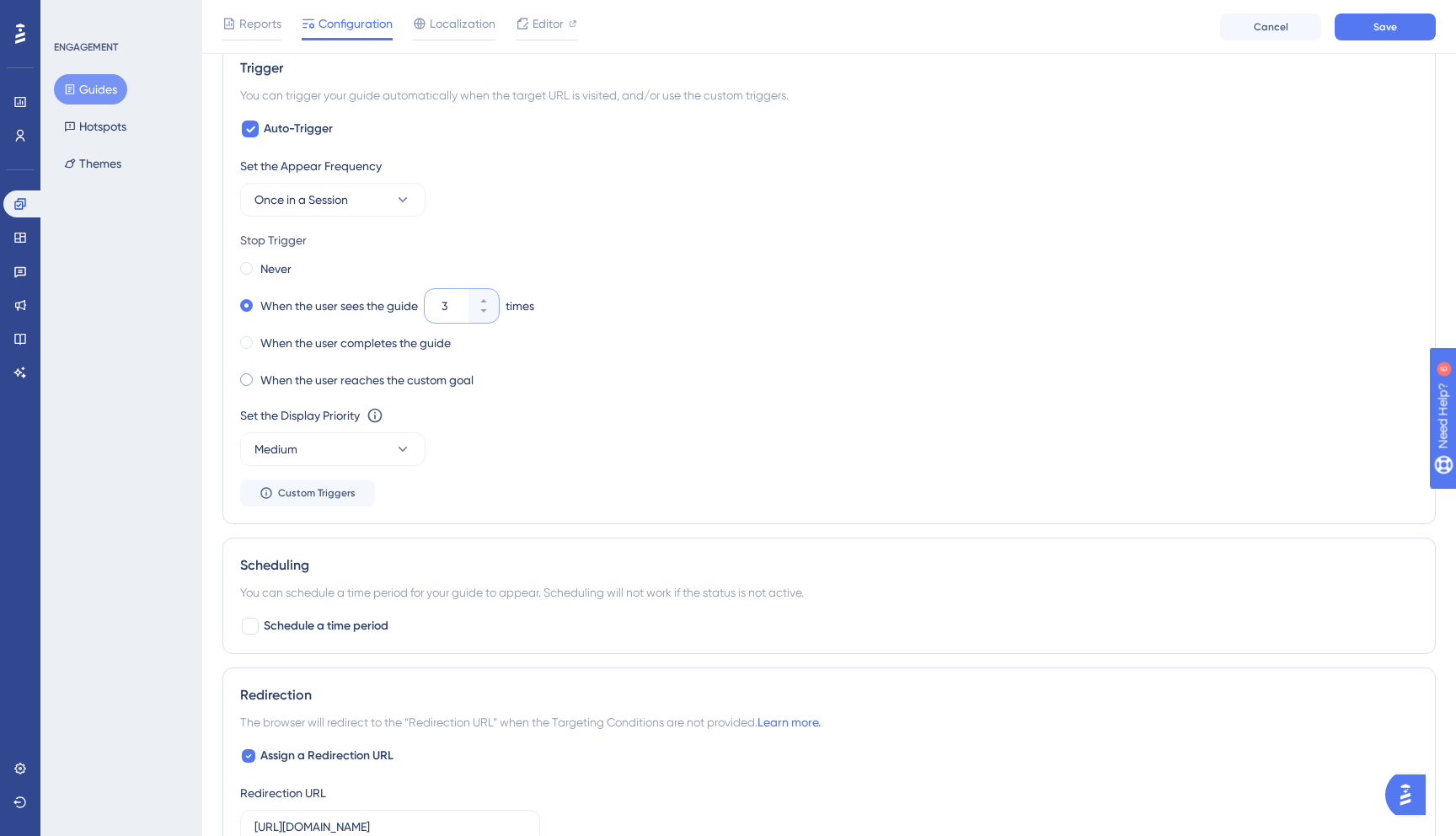
scroll to position [850, 0]
click at [247, 381] on span at bounding box center [246, 378] width 13 height 13
click at [257, 374] on input "radio" at bounding box center [257, 374] width 0 height 0
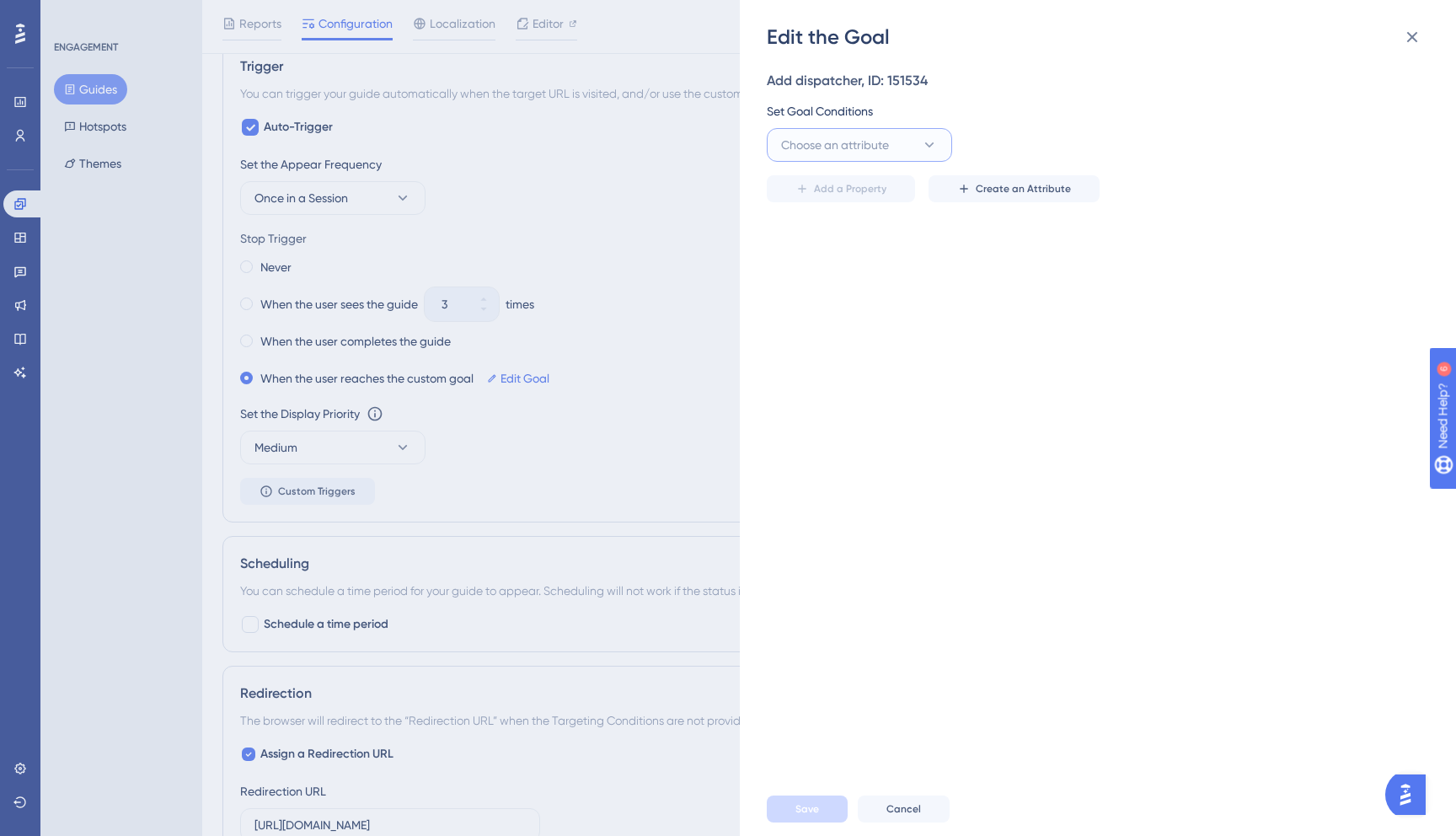
click at [921, 139] on icon at bounding box center [929, 144] width 17 height 17
click at [1070, 271] on div "Add dispatcher, ID: 151534 Set Goal Conditions Choose an attribute Visited Page…" at bounding box center [1107, 416] width 679 height 731
click at [249, 338] on div "Edit the Goal Add dispatcher, ID: 151534 Set Goal Conditions Choose an attribut…" at bounding box center [728, 418] width 1456 height 836
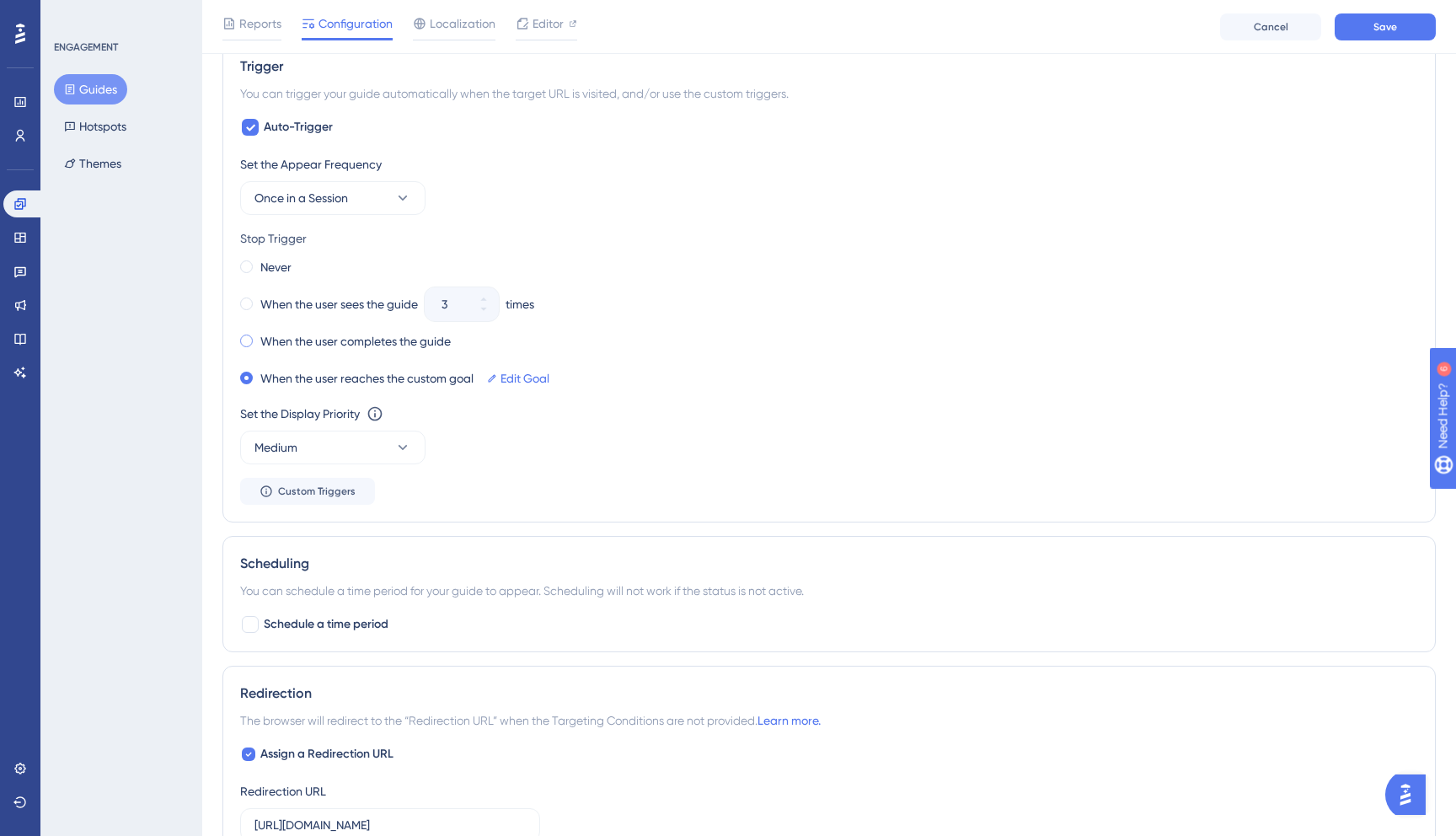
click at [245, 337] on span at bounding box center [246, 341] width 13 height 13
click at [257, 337] on input "radio" at bounding box center [257, 337] width 0 height 0
click at [243, 302] on span at bounding box center [246, 303] width 13 height 13
click at [257, 301] on input "radio" at bounding box center [257, 301] width 0 height 0
click at [246, 342] on span at bounding box center [246, 341] width 13 height 13
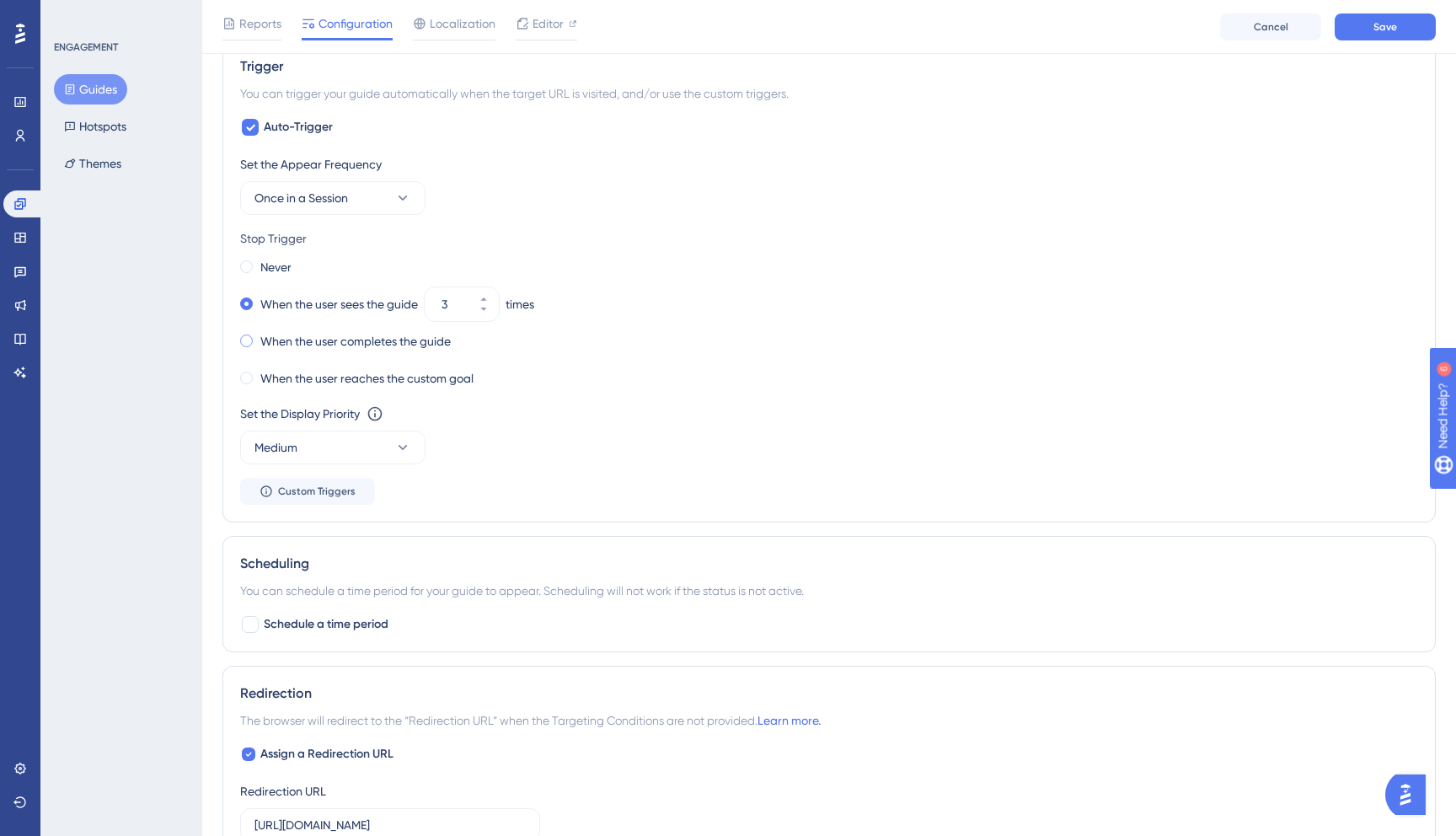
click at [257, 337] on input "radio" at bounding box center [257, 337] width 0 height 0
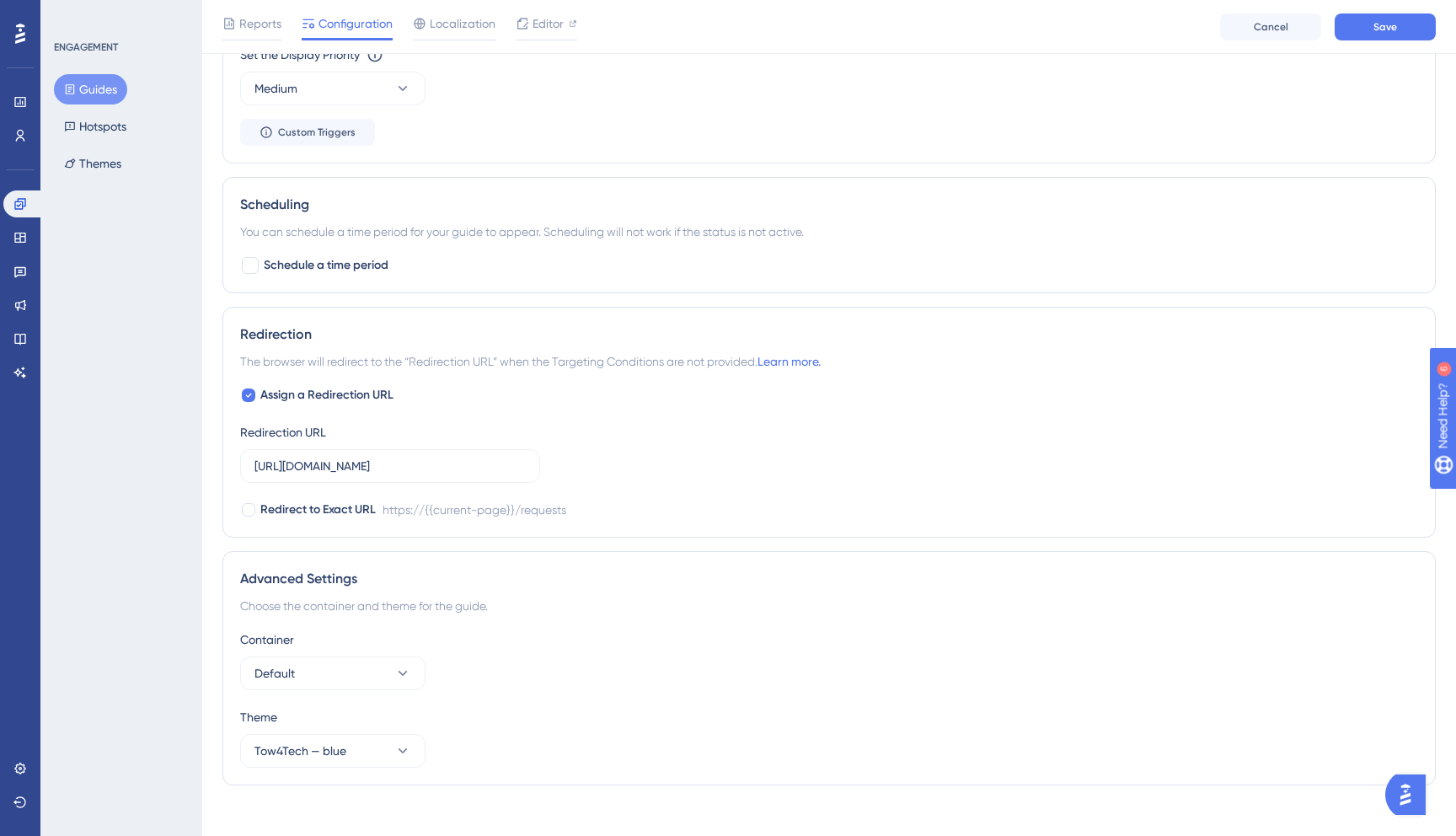
scroll to position [1193, 0]
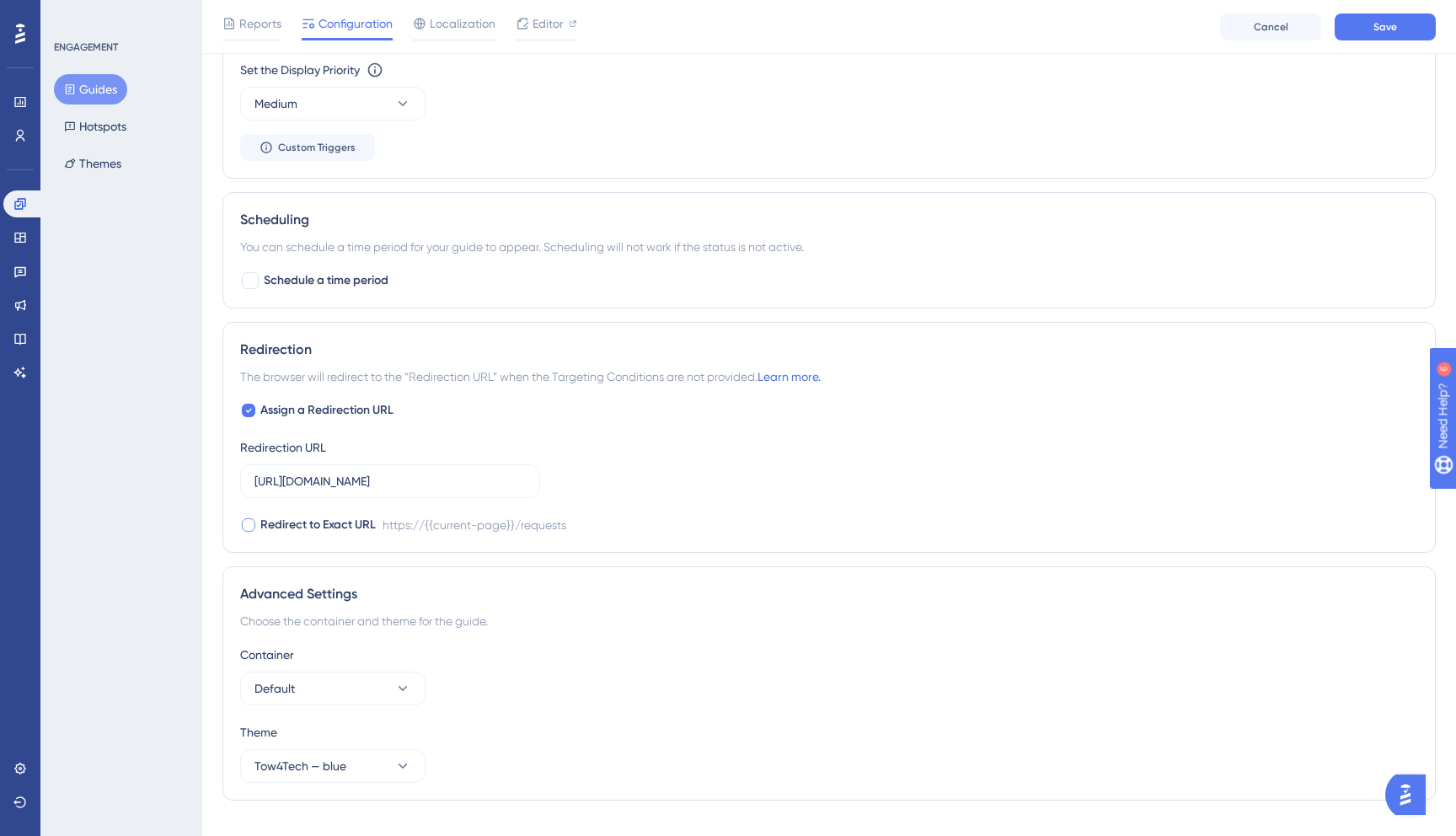
click at [291, 519] on span "Redirect to Exact URL" at bounding box center [318, 525] width 115 height 21
checkbox input "true"
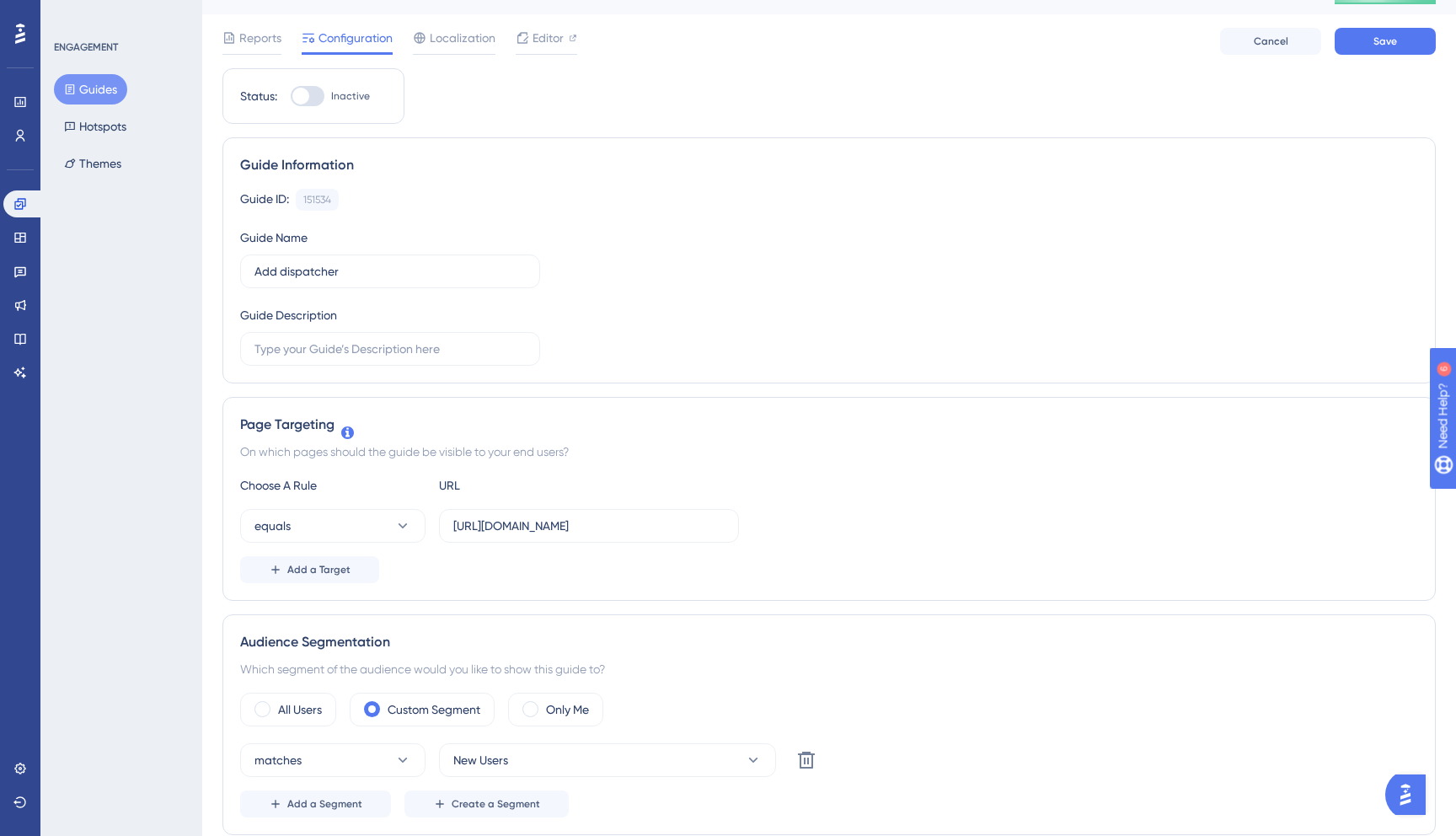
scroll to position [0, 0]
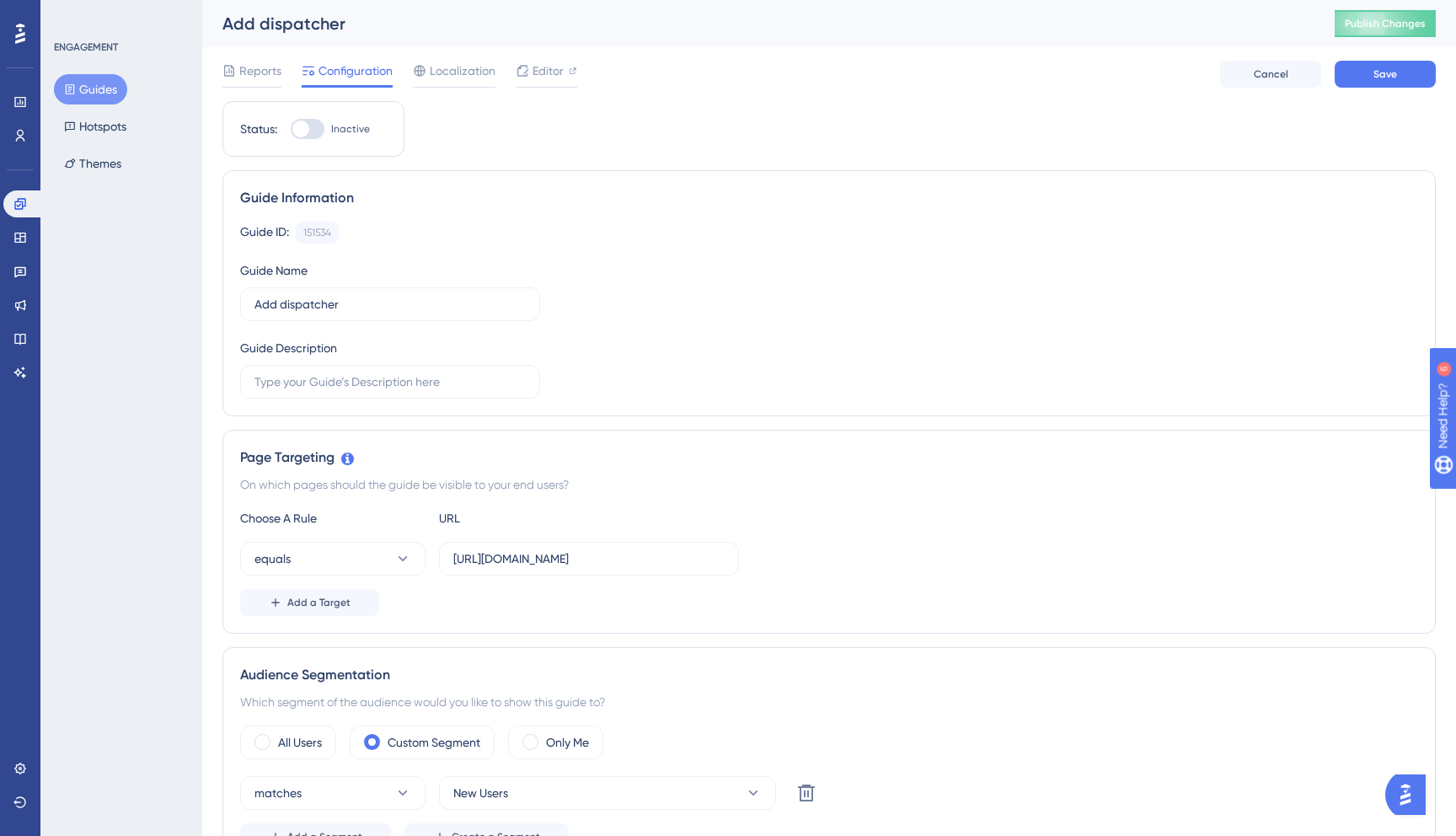
click at [449, 60] on div "Reports Configuration Localization Editor Cancel Save" at bounding box center [829, 73] width 1213 height 54
click at [538, 79] on span "Editor" at bounding box center [548, 70] width 31 height 21
